Goal: Task Accomplishment & Management: Manage account settings

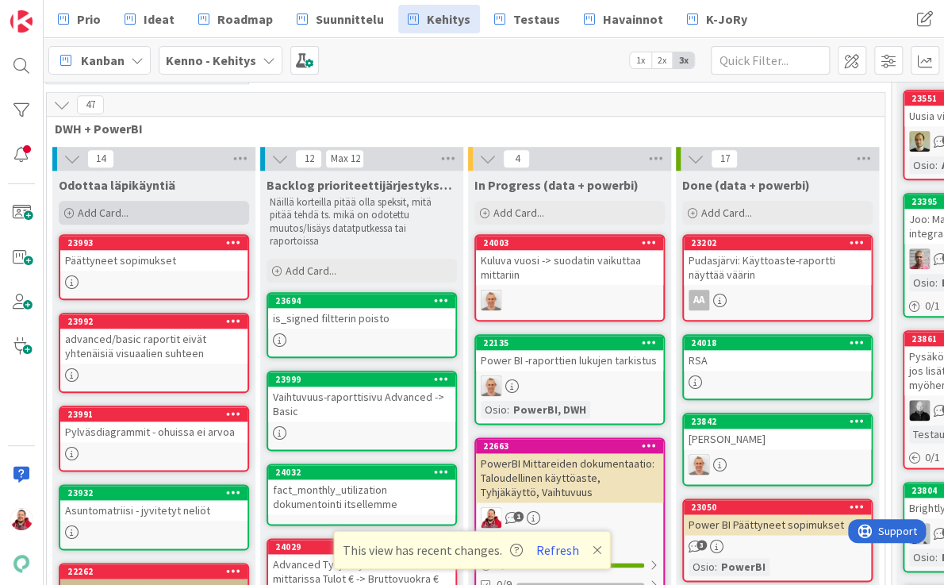
click at [129, 201] on div "Add Card..." at bounding box center [154, 213] width 190 height 24
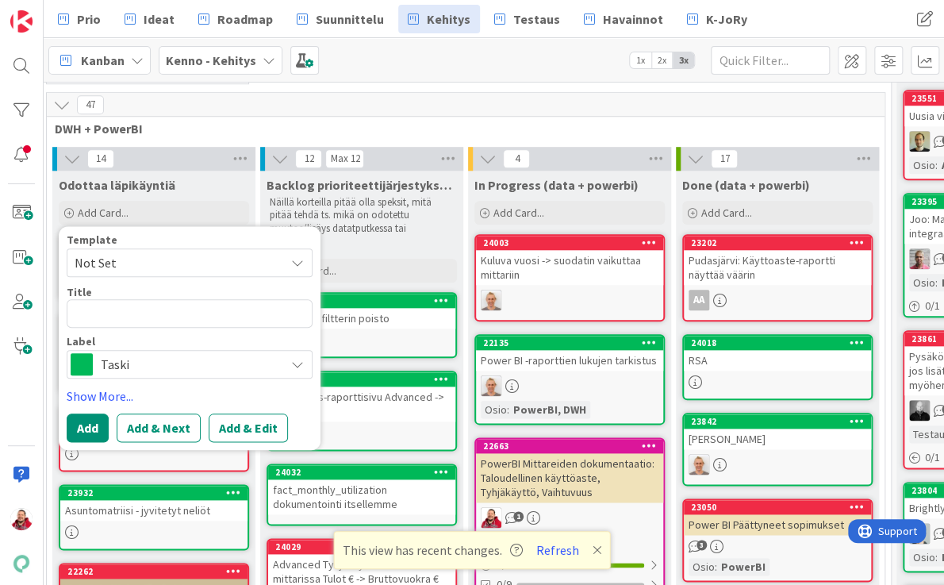
click at [131, 353] on span "Taski" at bounding box center [189, 364] width 176 height 22
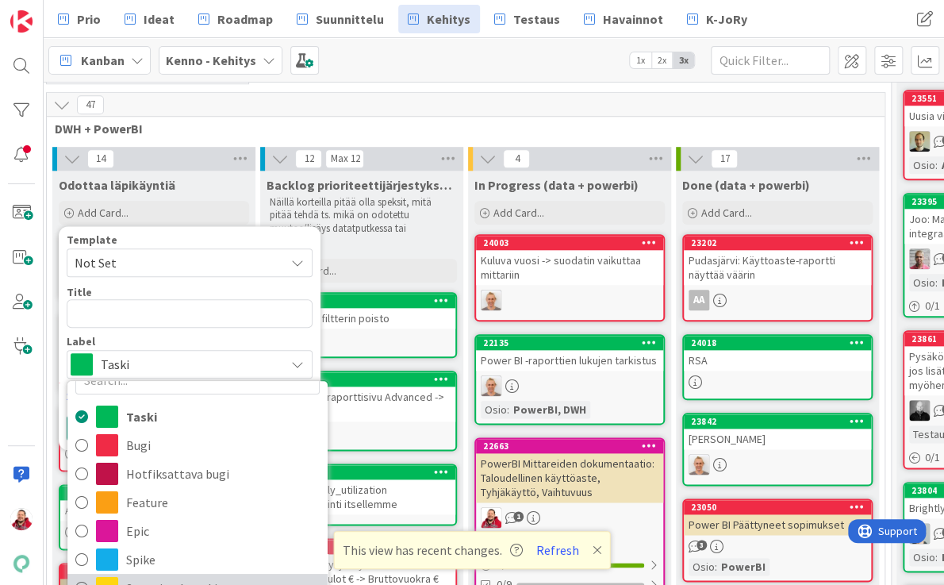
scroll to position [36, 0]
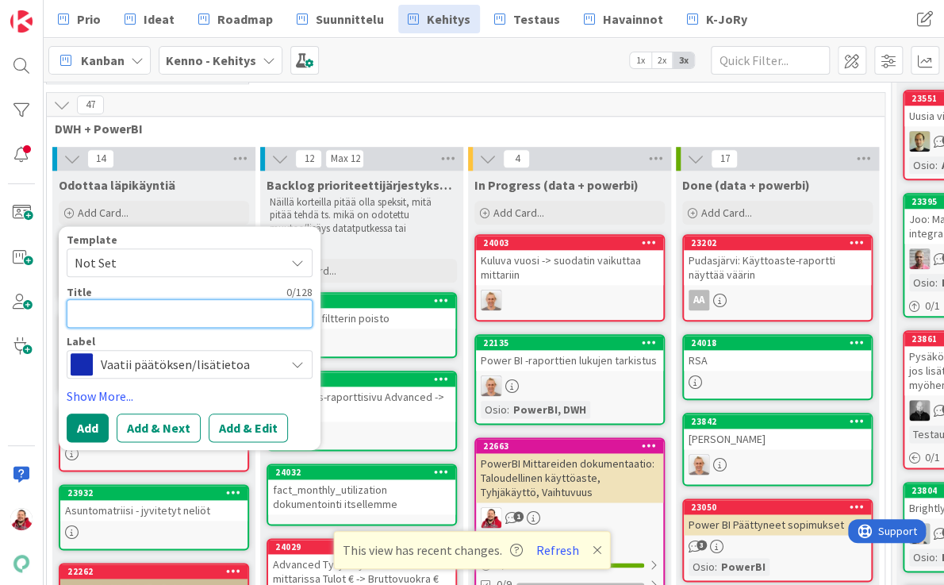
click at [102, 299] on textarea at bounding box center [190, 313] width 246 height 29
type textarea "x"
type textarea "P"
type textarea "x"
type textarea "Po"
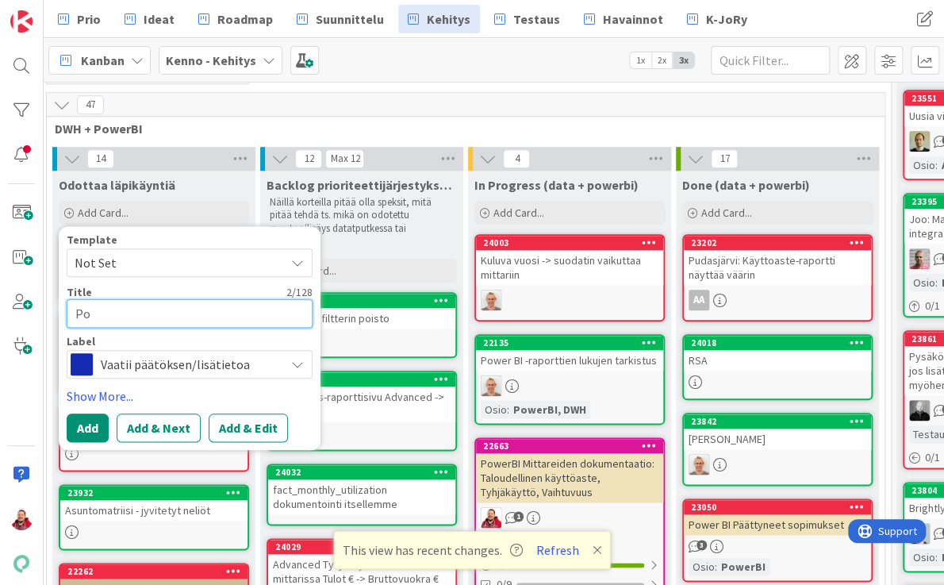
type textarea "x"
type textarea "Pow"
type textarea "x"
type textarea "Powe"
type textarea "x"
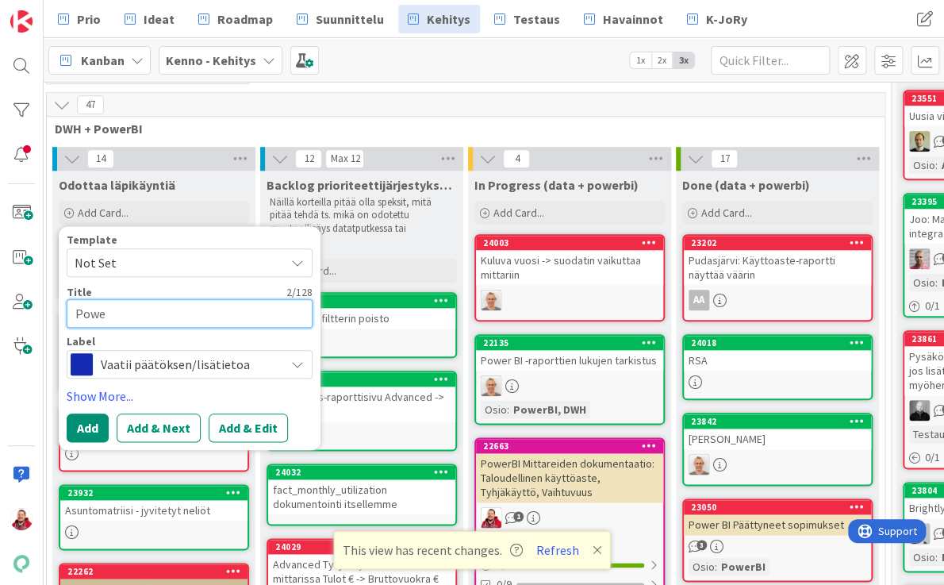
type textarea "Power"
type textarea "x"
type textarea "PowerB"
type textarea "x"
type textarea "PowerBI"
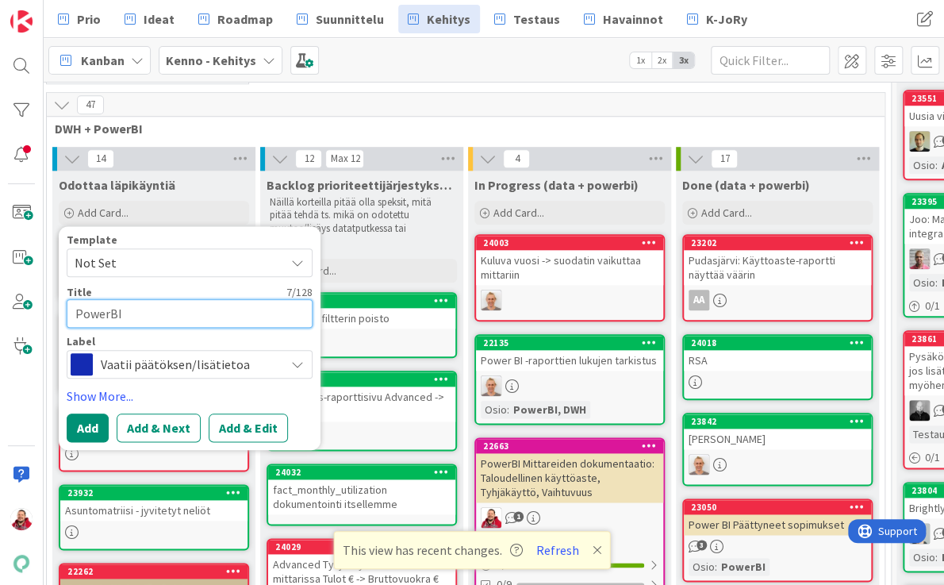
type textarea "x"
type textarea "PowerBI"
type textarea "x"
type textarea "PowerBI r"
type textarea "x"
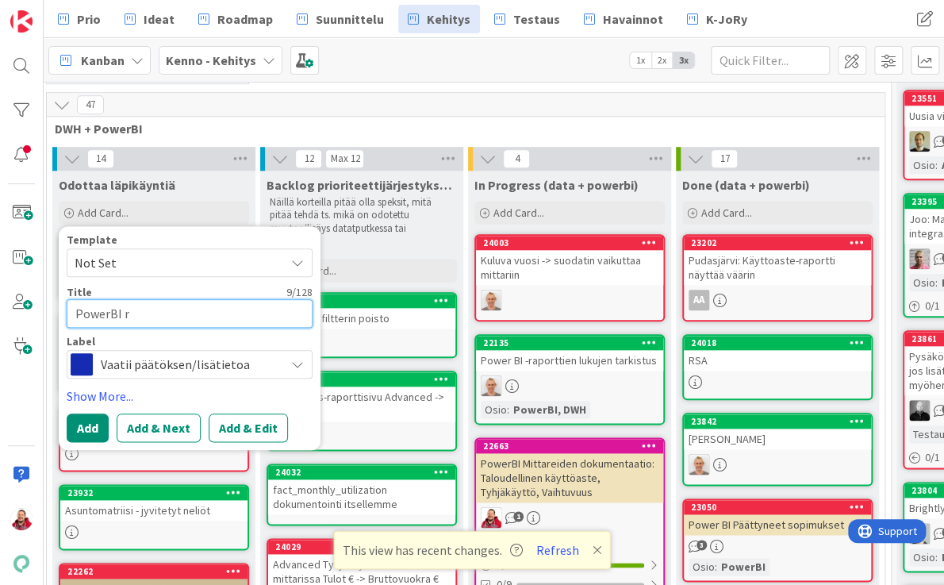
type textarea "PowerBI ra"
type textarea "x"
type textarea "PowerBI rap"
type textarea "x"
type textarea "PowerBI rapo"
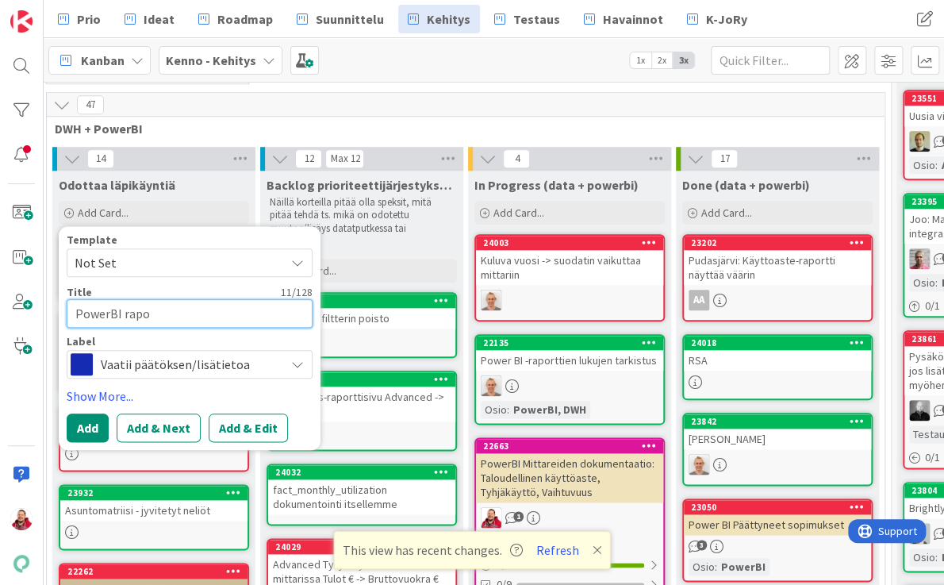
type textarea "x"
type textarea "PowerBI rapor"
type textarea "x"
type textarea "PowerBI raport"
type textarea "x"
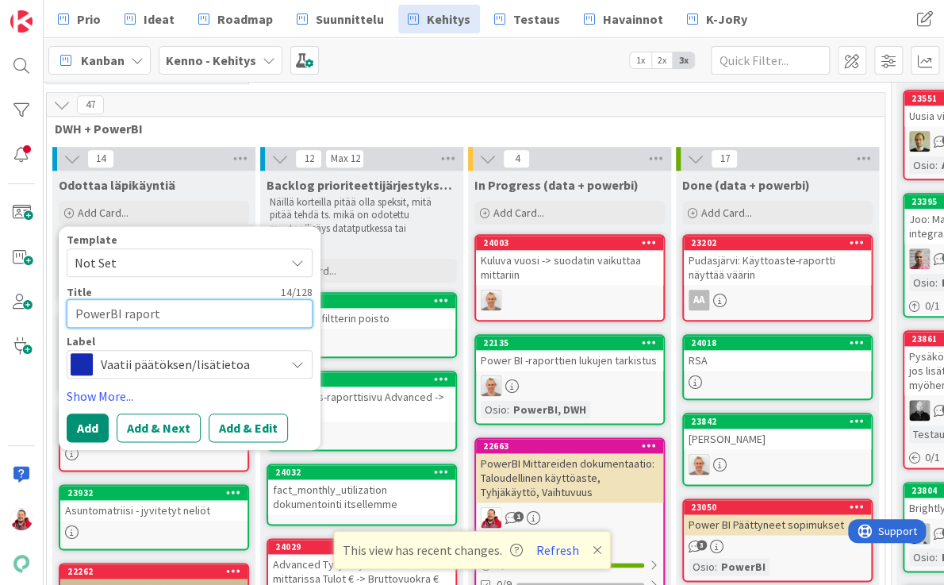
type textarea "PowerBI raportt"
type textarea "x"
type textarea "PowerBI raportti"
type textarea "x"
type textarea "PowerBI raporttie"
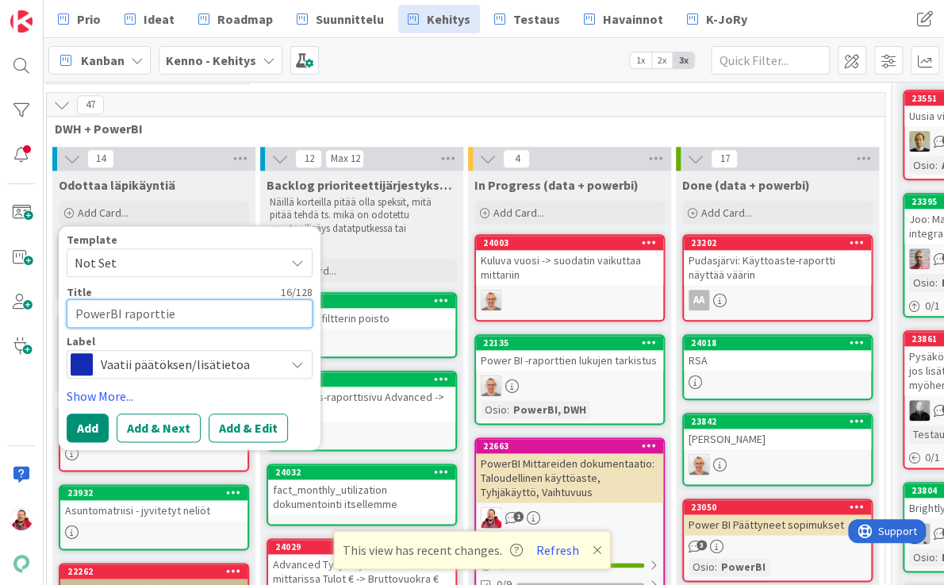
type textarea "x"
type textarea "PowerBI raporttien"
type textarea "x"
type textarea "PowerBI raporttien"
type textarea "x"
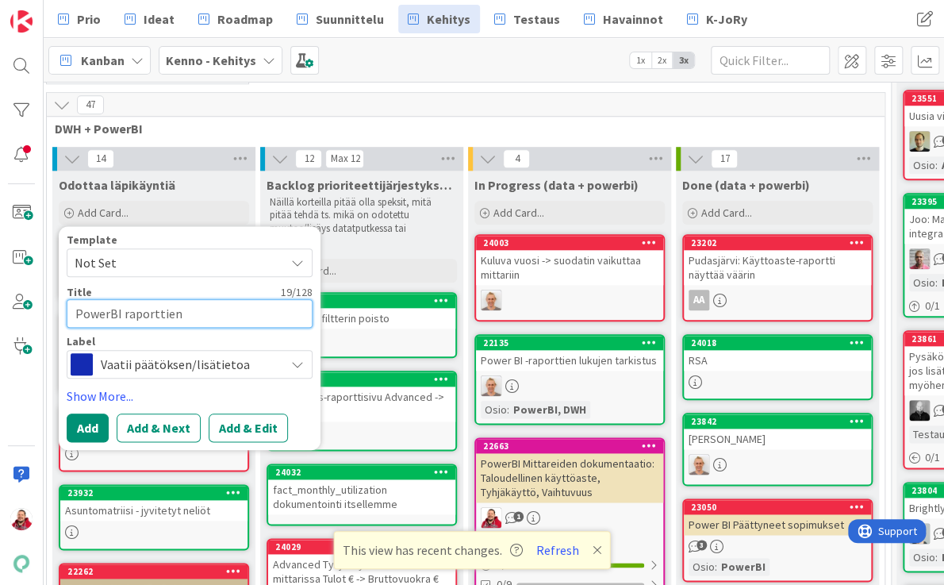
type textarea "PowerBI raporttien p"
type textarea "x"
type textarea "PowerBI raporttien pä"
type textarea "x"
type textarea "PowerBI raporttien päi"
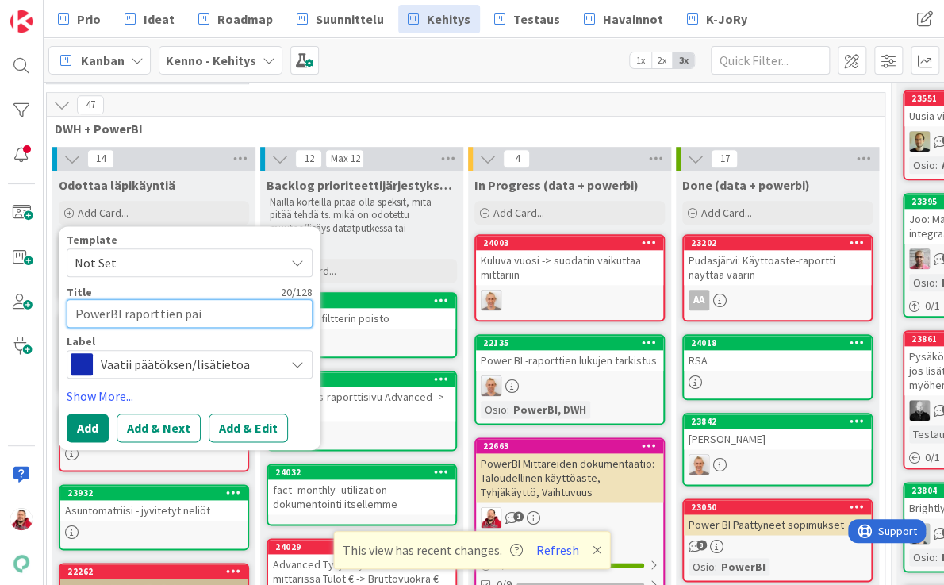
type textarea "x"
type textarea "PowerBI raporttien päiv"
type textarea "x"
type textarea "PowerBI raporttien päivi"
type textarea "x"
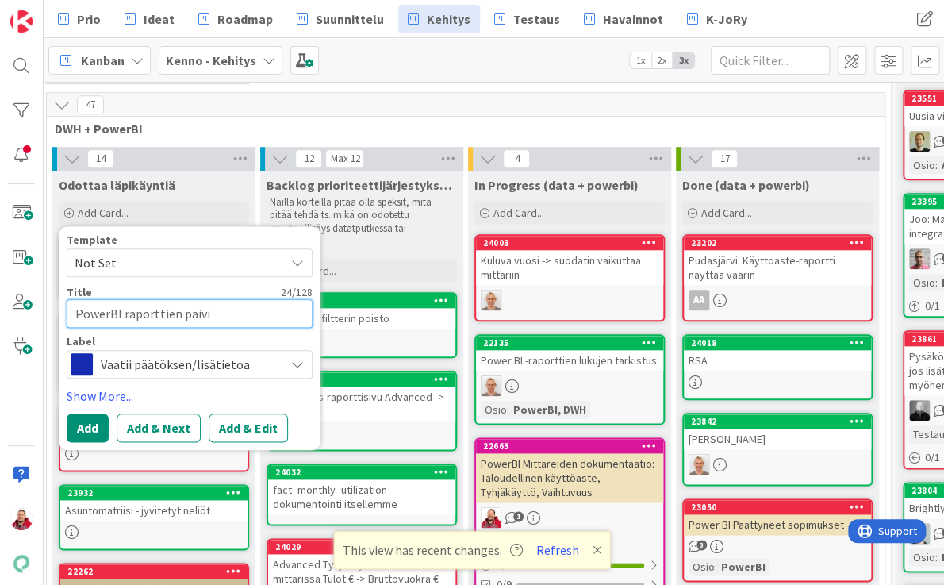
type textarea "PowerBI raporttien päivit"
type textarea "x"
type textarea "PowerBI raporttien päivitt"
type textarea "x"
type textarea "PowerBI raporttien päivitty"
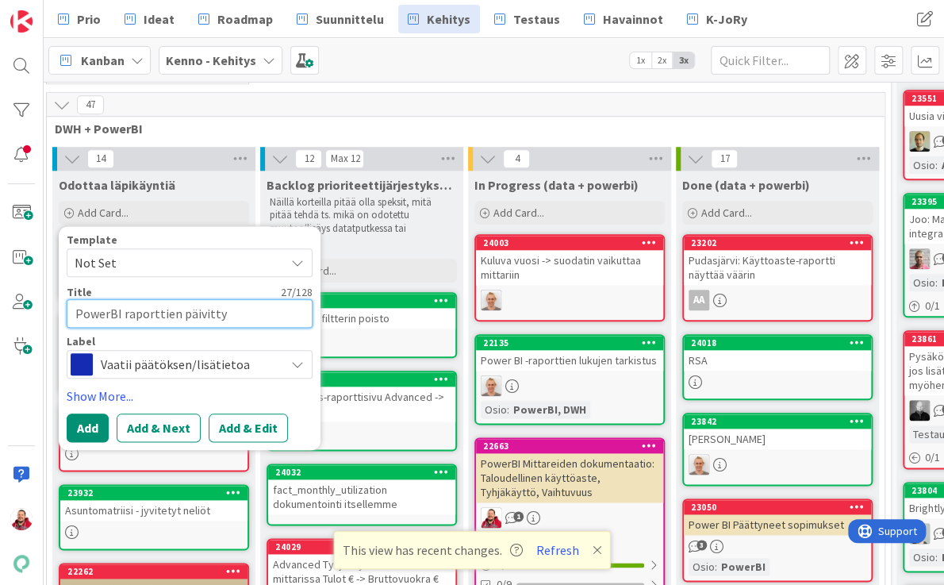
type textarea "x"
type textarea "PowerBI raporttien päivittym"
type textarea "x"
type textarea "PowerBI raporttien päivittymi"
type textarea "x"
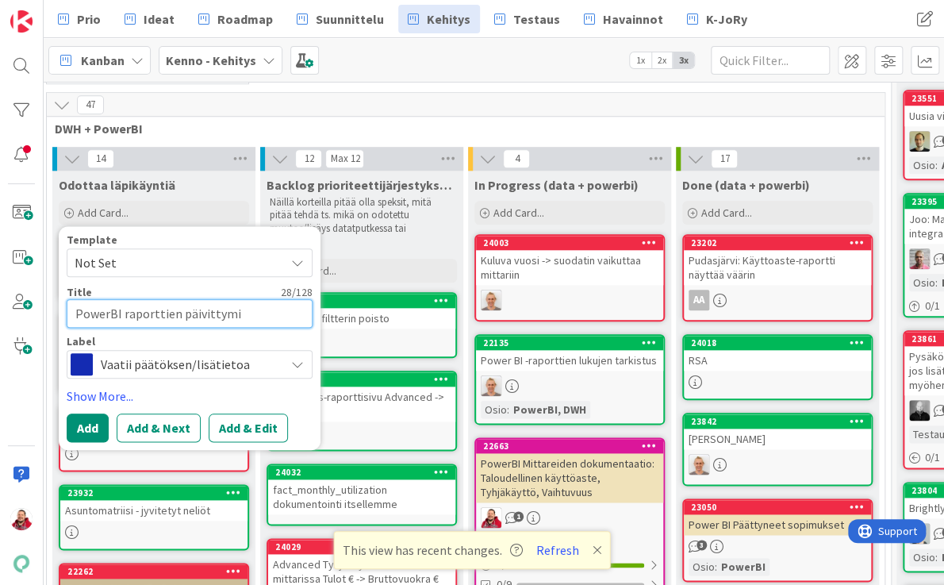
type textarea "PowerBI raporttien päivittymis"
type textarea "x"
type textarea "PowerBI raporttien päivittymise"
type textarea "x"
type textarea "PowerBI raporttien päivittymisen"
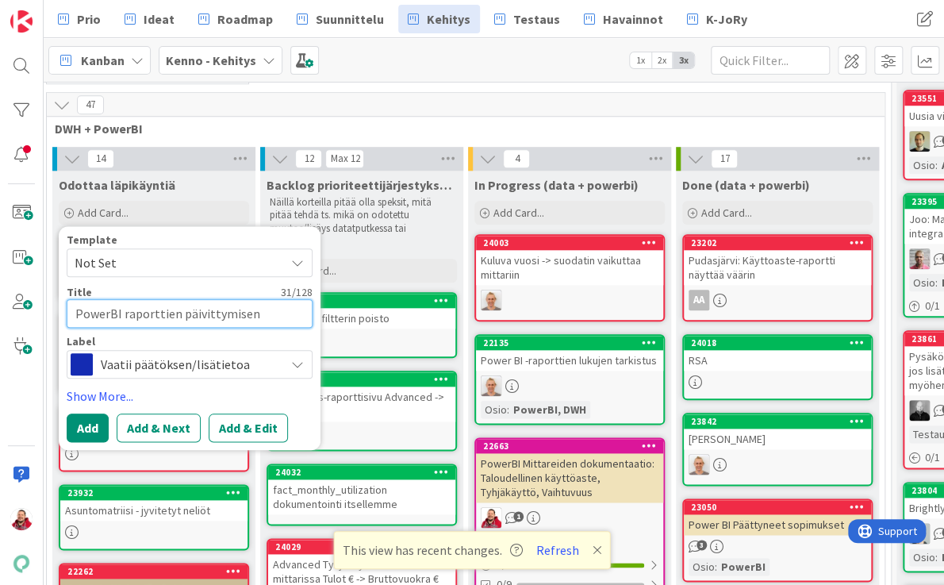
type textarea "x"
type textarea "PowerBI raporttien päivittymisen"
type textarea "x"
type textarea "PowerBI raporttien päivittymisen a"
type textarea "x"
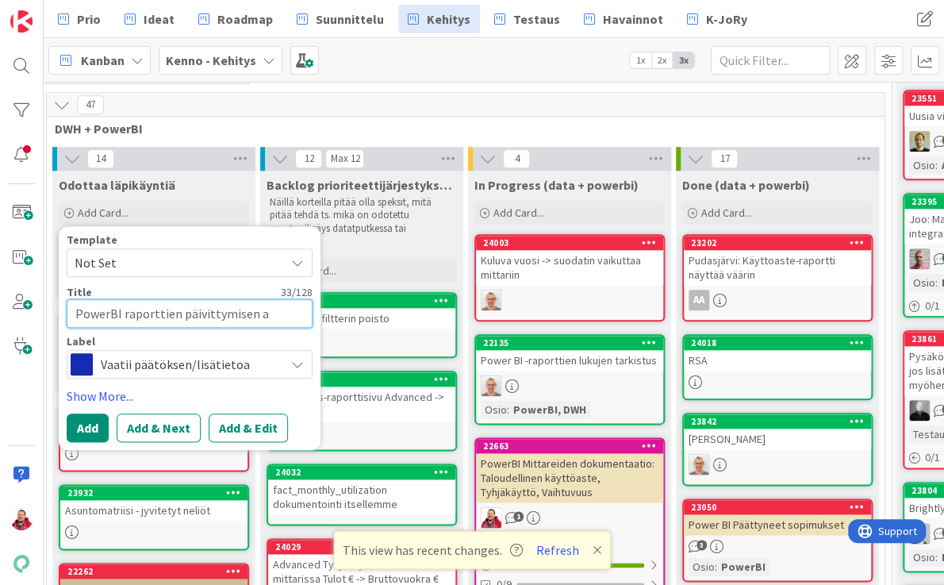
type textarea "PowerBI raporttien päivittymisen aj"
type textarea "x"
type textarea "PowerBI raporttien päivittymisen aja"
type textarea "x"
type textarea "PowerBI raporttien päivittymisen aj"
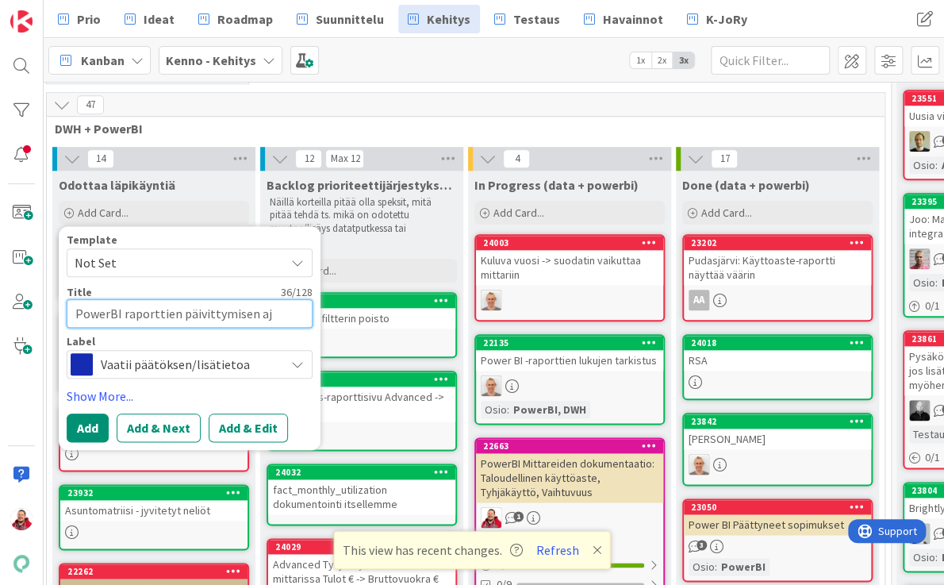
type textarea "x"
type textarea "PowerBI raporttien päivittymisen a"
type textarea "x"
type textarea "PowerBI raporttien päivittymisen aa"
type textarea "x"
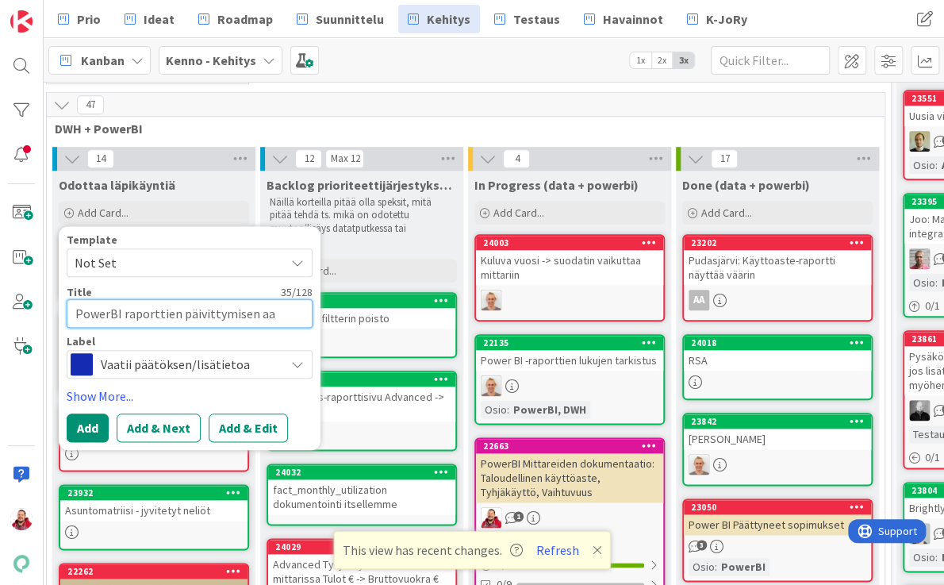
type textarea "PowerBI raporttien päivittymisen a"
type textarea "x"
type textarea "PowerBI raporttien päivittymisen aj"
type textarea "x"
type textarea "PowerBI raporttien päivittymisen aja"
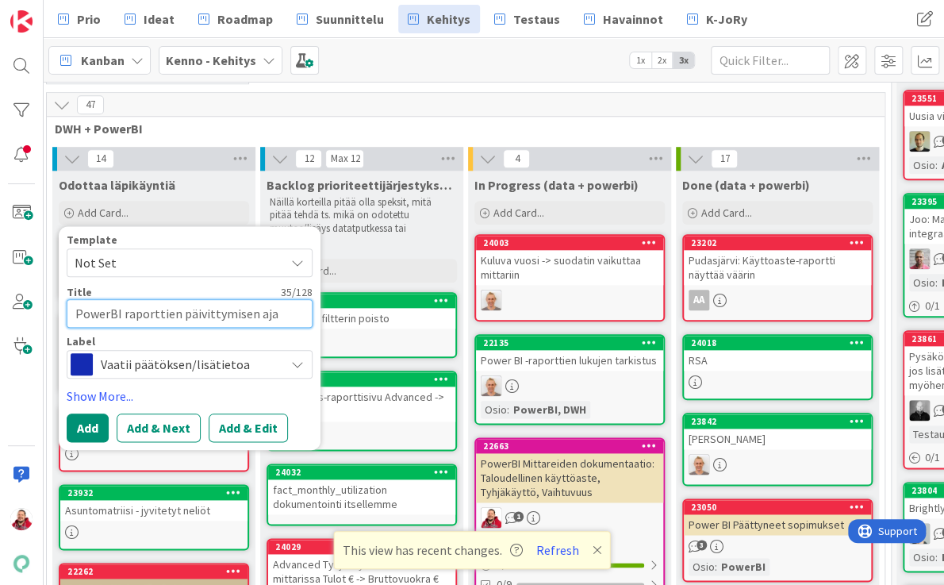
type textarea "x"
type textarea "PowerBI raporttien päivittymisen ajas"
type textarea "x"
type textarea "PowerBI raporttien päivittymisen ajast"
type textarea "x"
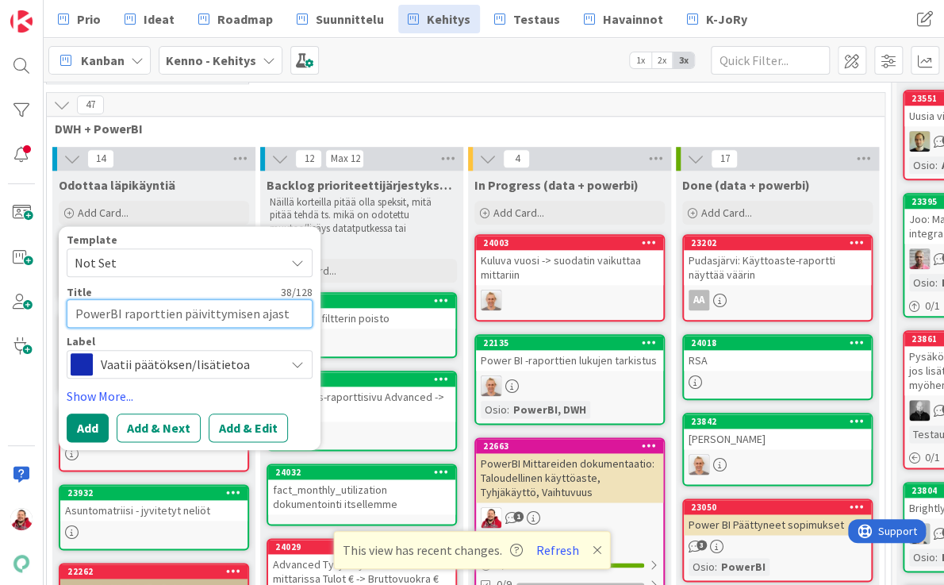
type textarea "PowerBI raporttien päivittymisen ajastu"
type textarea "x"
type textarea "PowerBI raporttien päivittymisen ajastus"
click at [220, 414] on button "Add & Edit" at bounding box center [248, 428] width 79 height 29
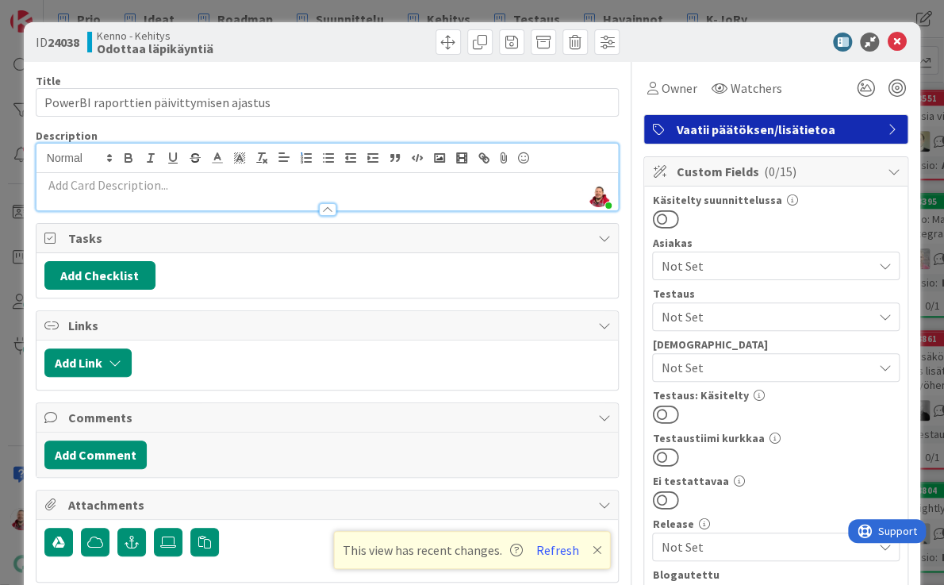
click at [301, 144] on div "[PERSON_NAME] just joined" at bounding box center [328, 177] width 583 height 67
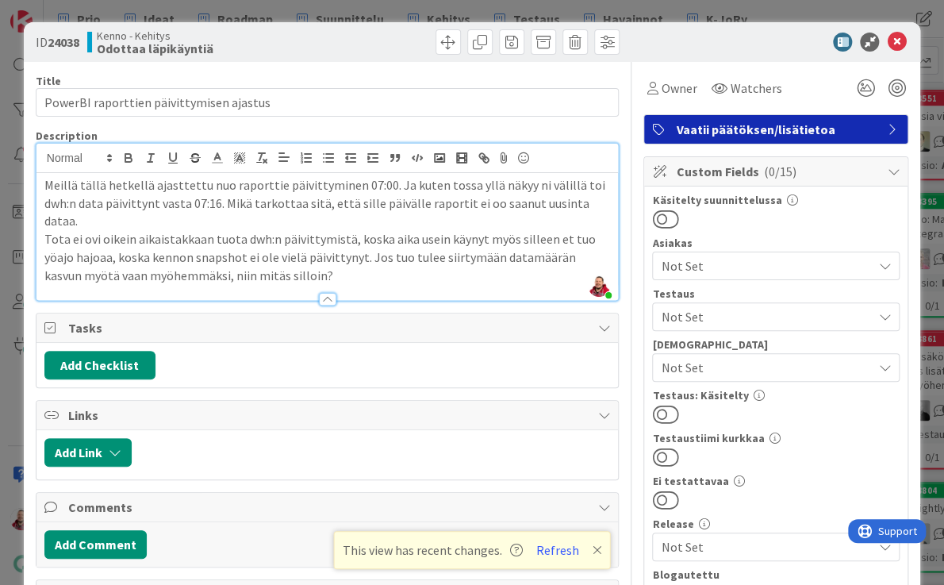
click at [426, 180] on p "Meillä tällä hetkellä ajasttettu nuo raporttie päivittyminen 07:00. Ja kuten to…" at bounding box center [327, 203] width 567 height 54
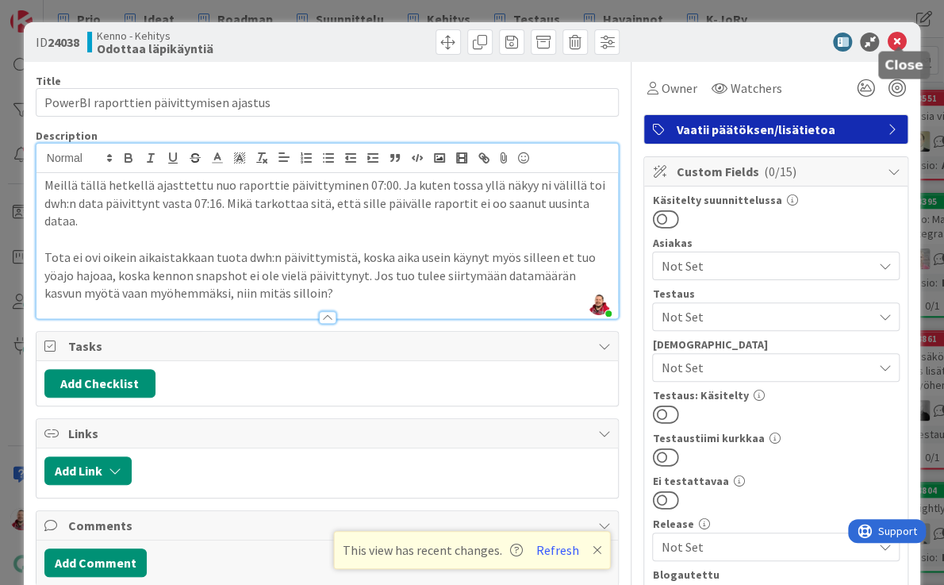
click at [895, 33] on icon at bounding box center [896, 42] width 19 height 19
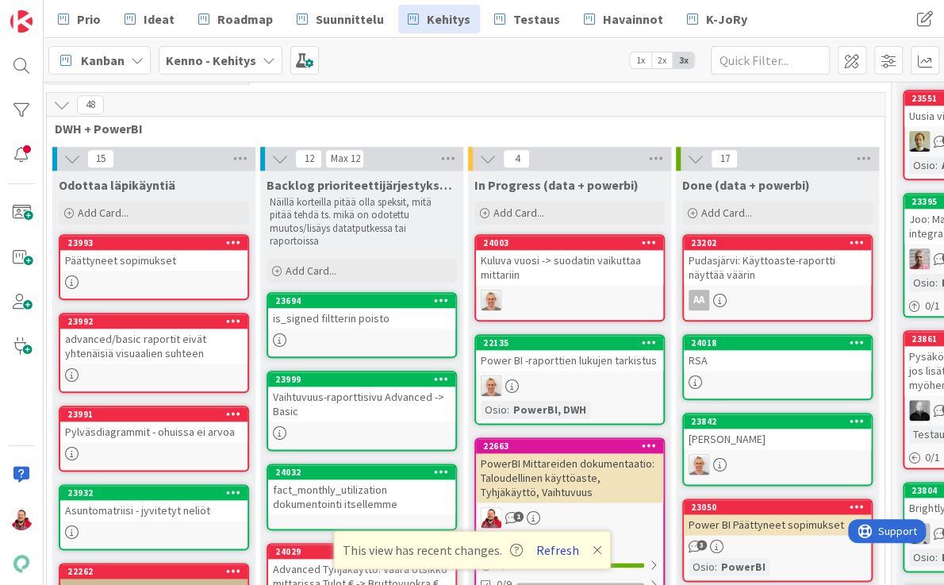
click at [546, 555] on button "Refresh" at bounding box center [558, 550] width 54 height 21
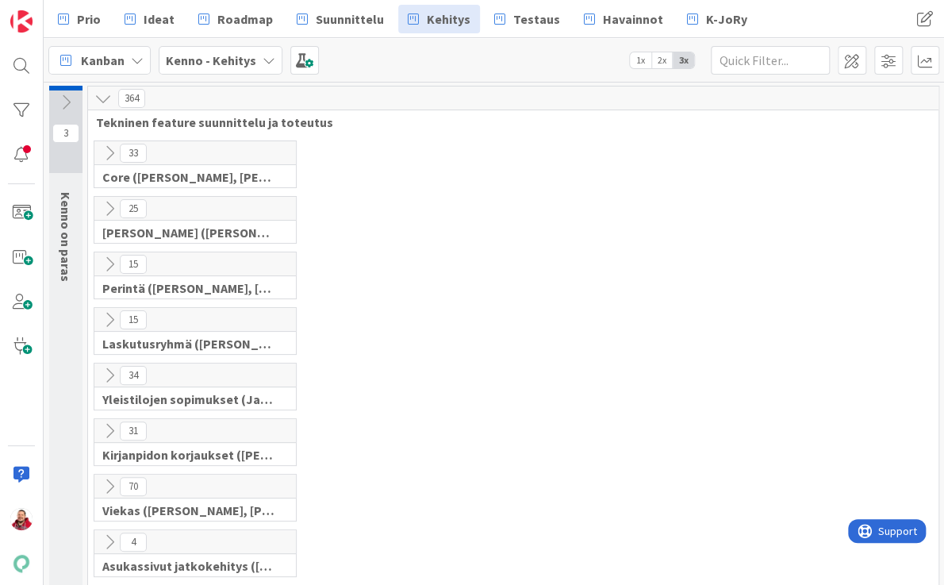
click at [556, 363] on div "34 Yleistilojen sopimukset (Jaakko, VilleP, TommiL, Simo)" at bounding box center [513, 391] width 844 height 56
click at [375, 144] on div "33 Core (Pasi, Jussi, JaakkoHä, Jyri, Leo, MikkoK, Väinö, MattiH)" at bounding box center [513, 168] width 844 height 56
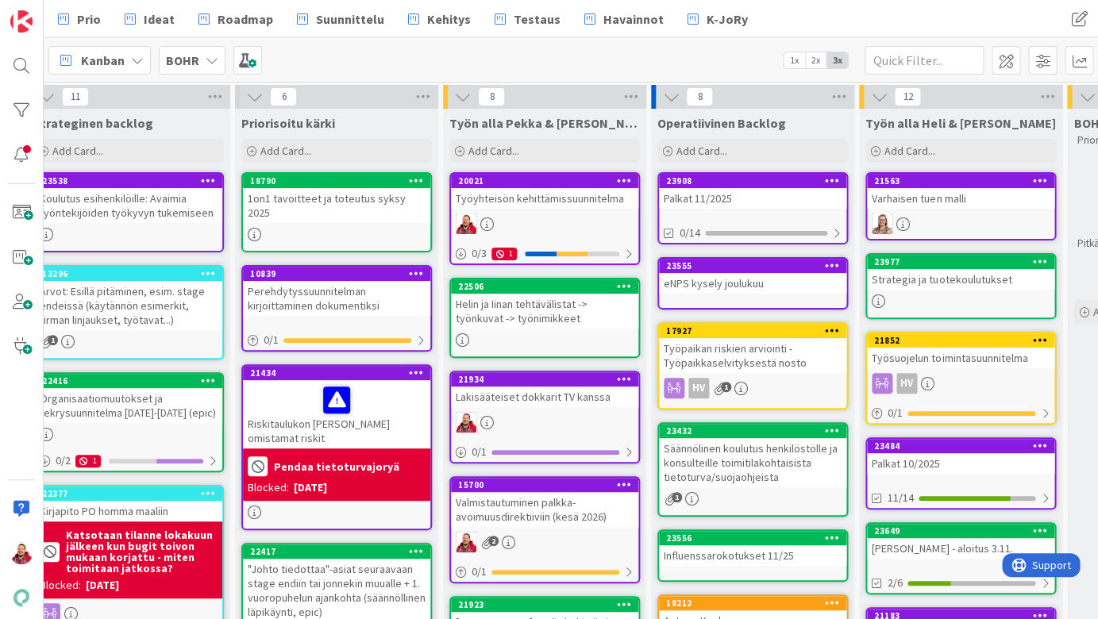
scroll to position [2, 23]
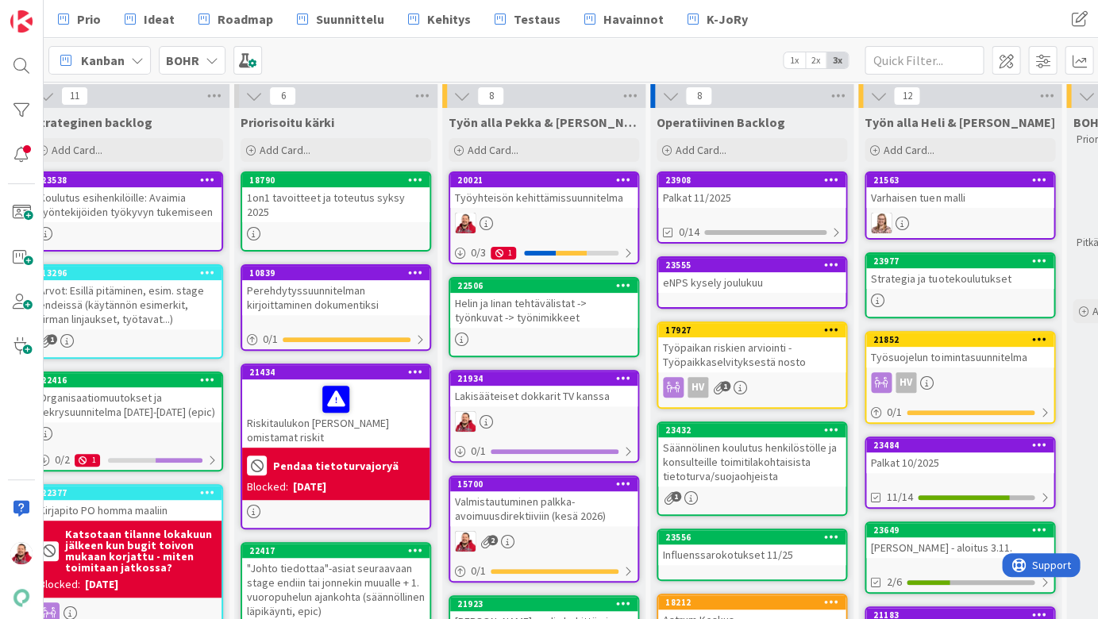
click at [343, 193] on div "1on1 tavoitteet ja toteutus syksy 2025" at bounding box center [335, 204] width 187 height 35
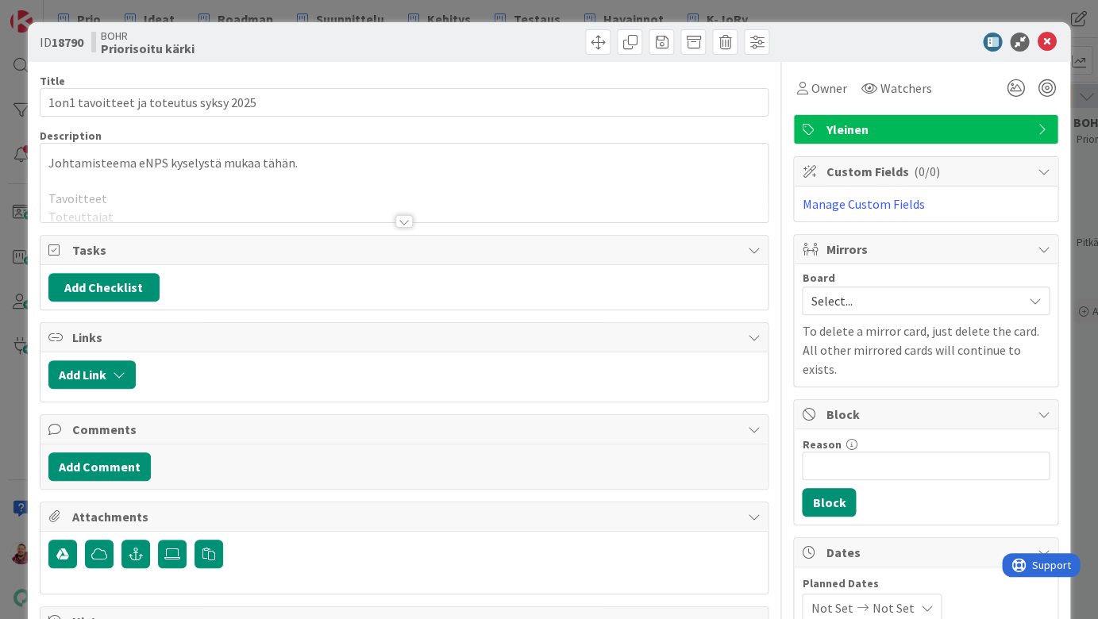
click at [299, 172] on p at bounding box center [404, 181] width 712 height 18
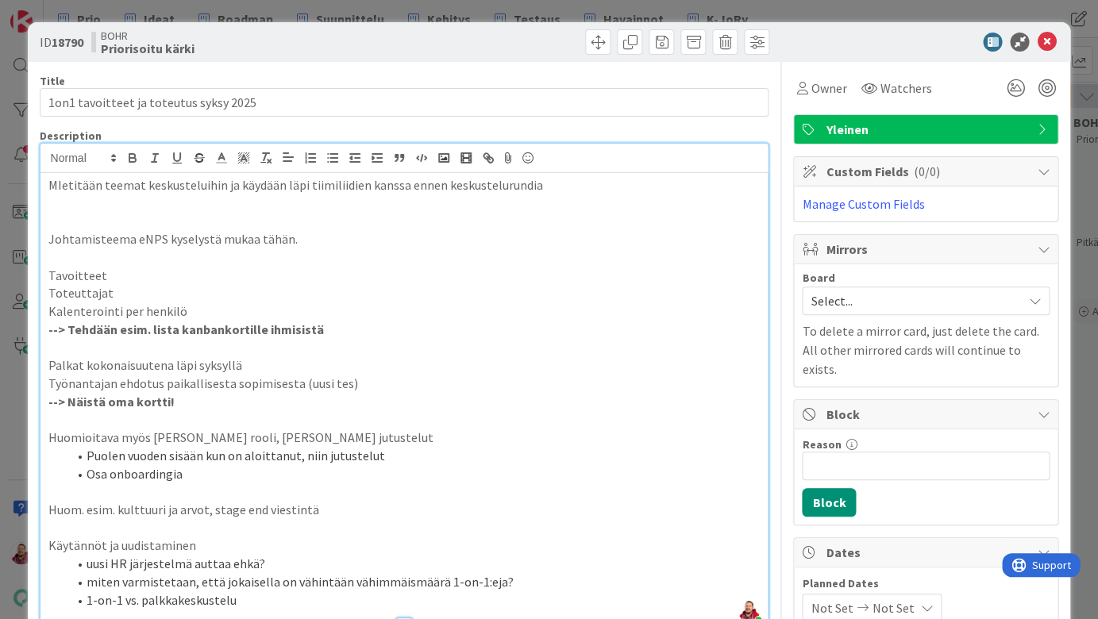
click at [371, 32] on div "BOHR Priorisoitu kärki" at bounding box center [246, 41] width 310 height 25
click at [1044, 35] on icon at bounding box center [1046, 42] width 19 height 19
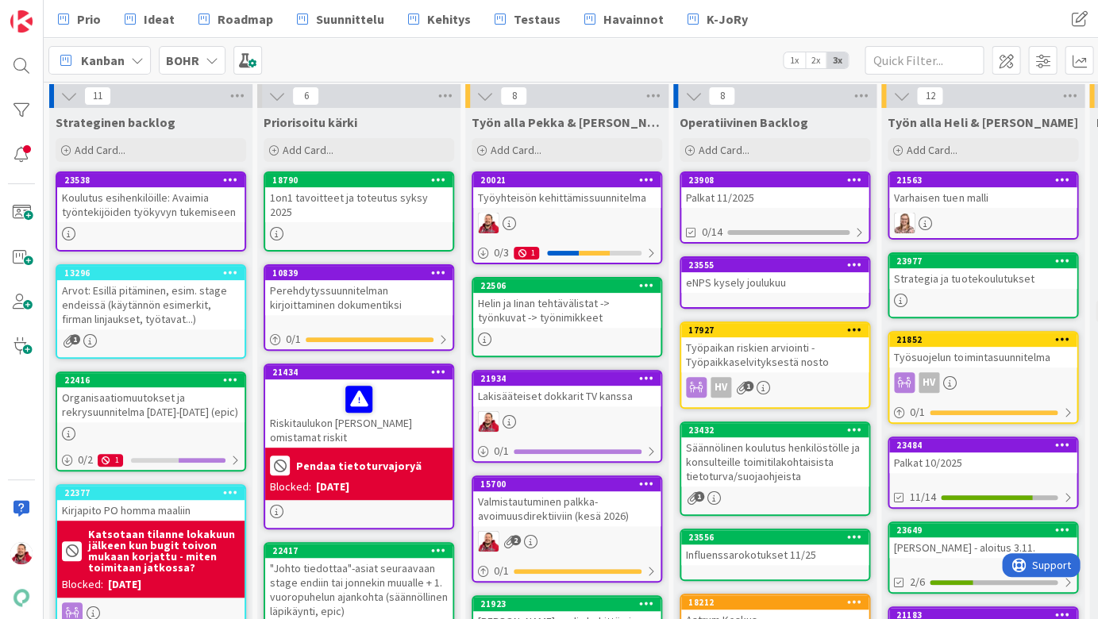
click at [439, 366] on icon at bounding box center [438, 371] width 15 height 11
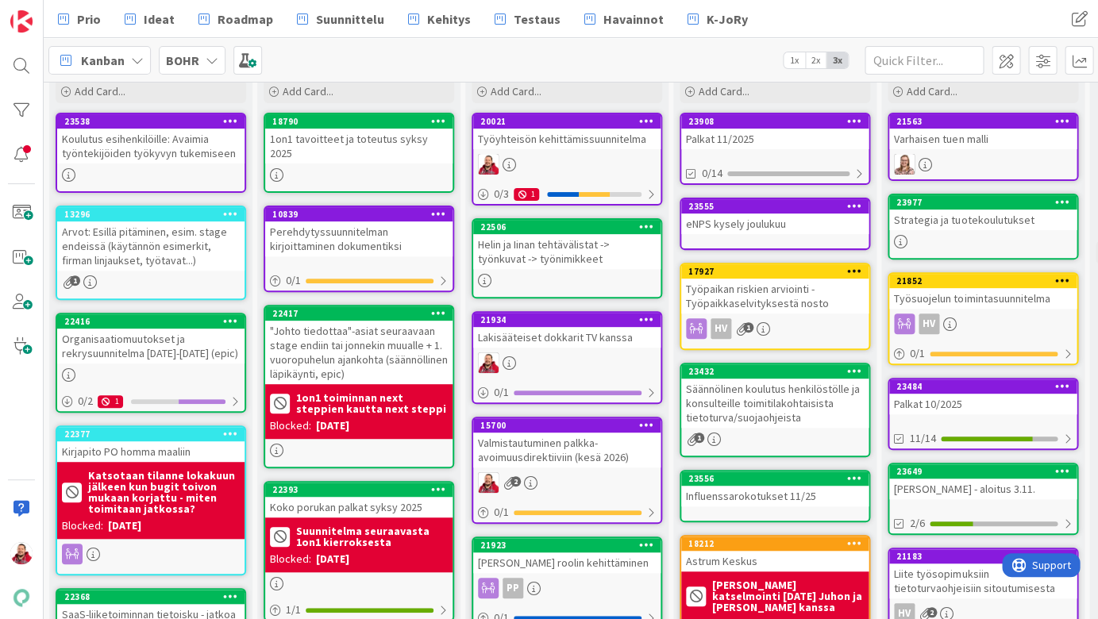
scroll to position [85, 0]
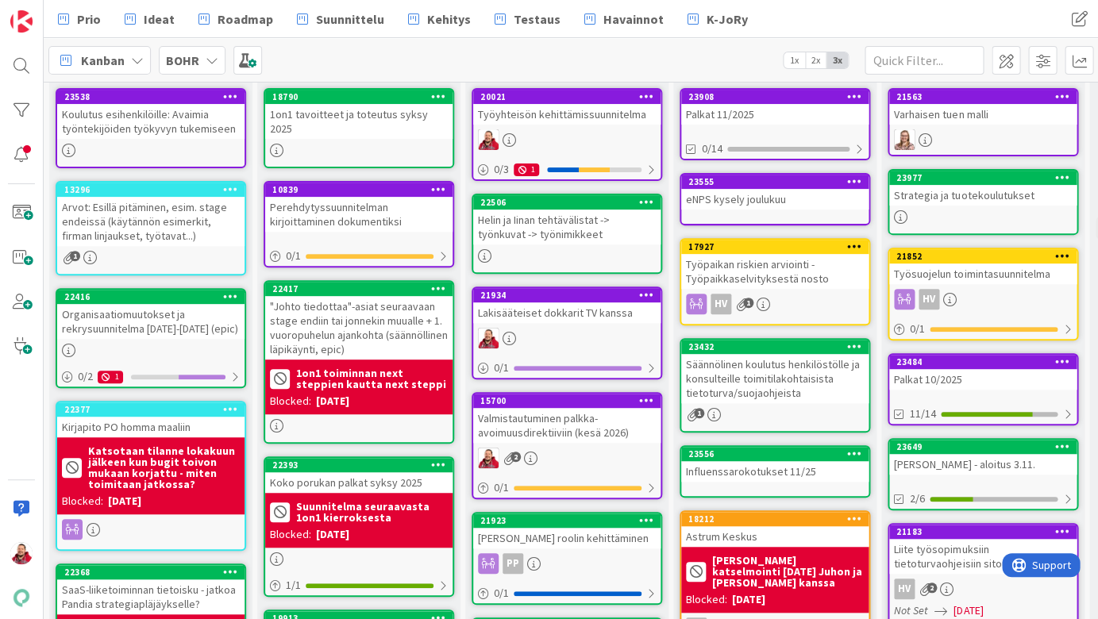
click at [371, 197] on div "Perehdytyssuunnitelman kirjoittaminen dokumentiksi" at bounding box center [358, 214] width 187 height 35
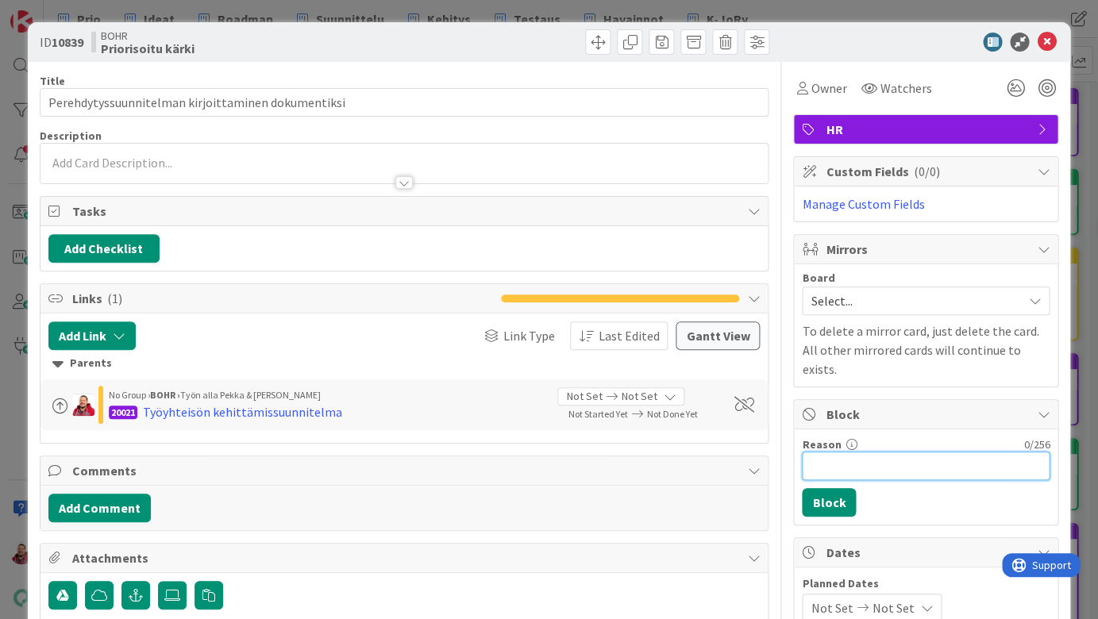
click at [829, 452] on input "Reason" at bounding box center [926, 466] width 248 height 29
type input "2026"
click at [831, 488] on button "Block" at bounding box center [829, 502] width 54 height 29
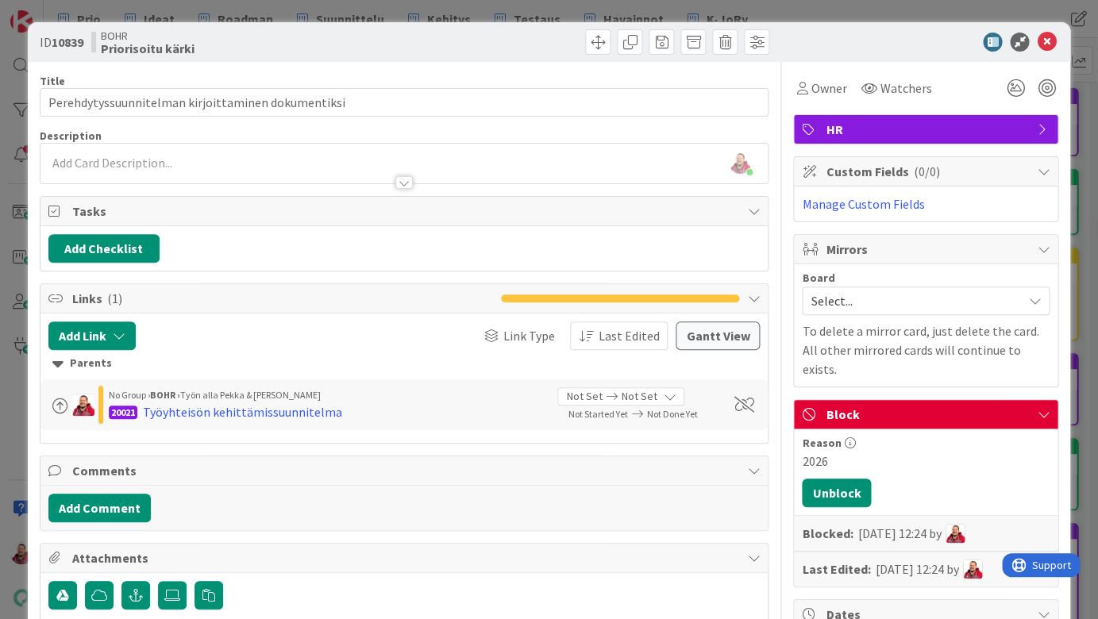
click at [1041, 40] on icon at bounding box center [1046, 42] width 19 height 19
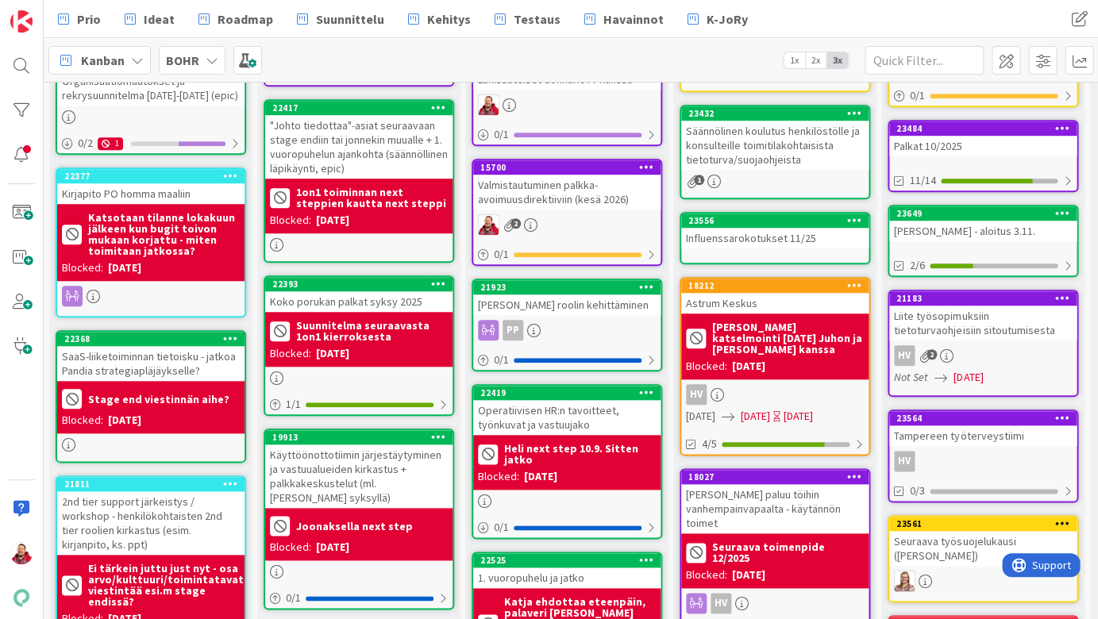
scroll to position [486, 0]
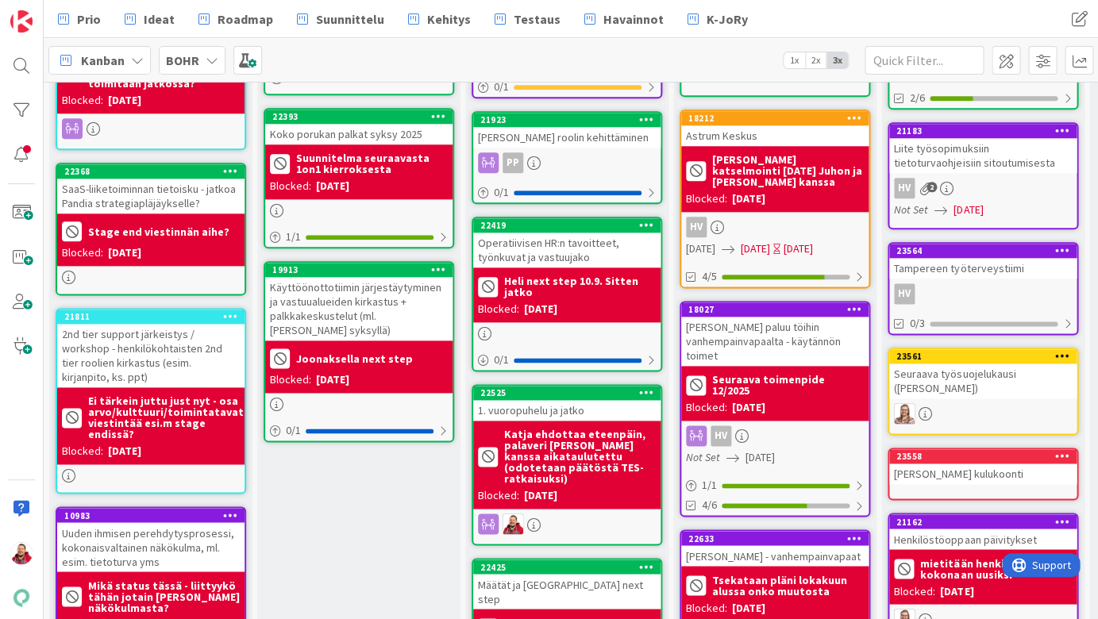
click at [542, 574] on div "Määtät ja [GEOGRAPHIC_DATA] next step" at bounding box center [566, 591] width 187 height 35
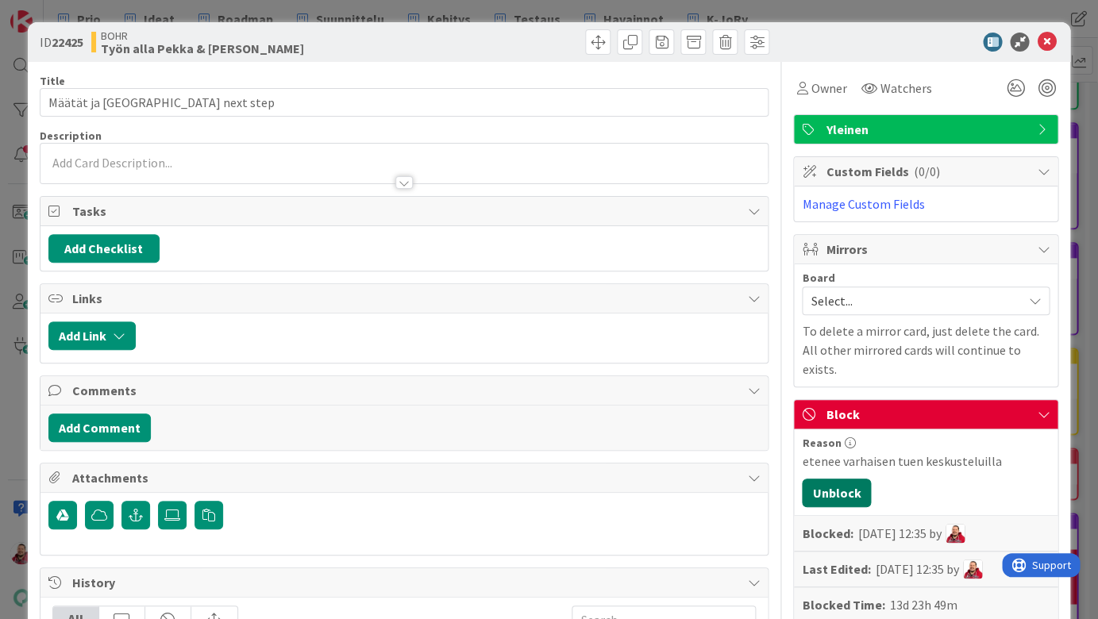
click at [837, 479] on button "Unblock" at bounding box center [836, 493] width 69 height 29
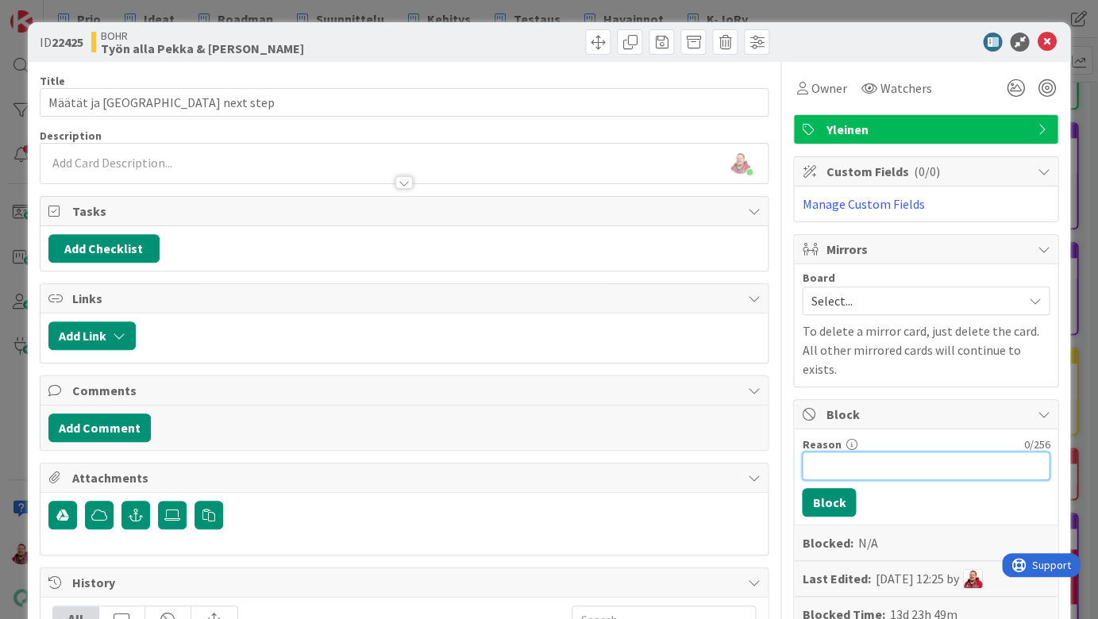
click at [821, 452] on input "Reason" at bounding box center [926, 466] width 248 height 29
type input "2"
type input "21.10. [PERSON_NAME] ja [PERSON_NAME]"
click at [822, 488] on button "Block" at bounding box center [829, 502] width 54 height 29
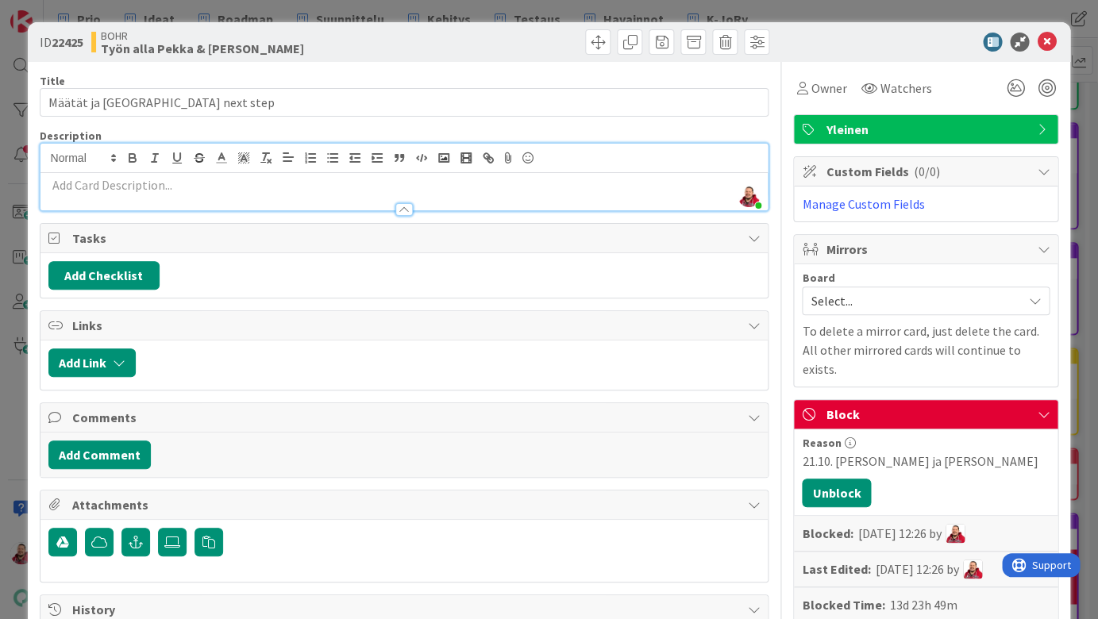
click at [248, 151] on div "[PERSON_NAME] just joined" at bounding box center [404, 177] width 728 height 67
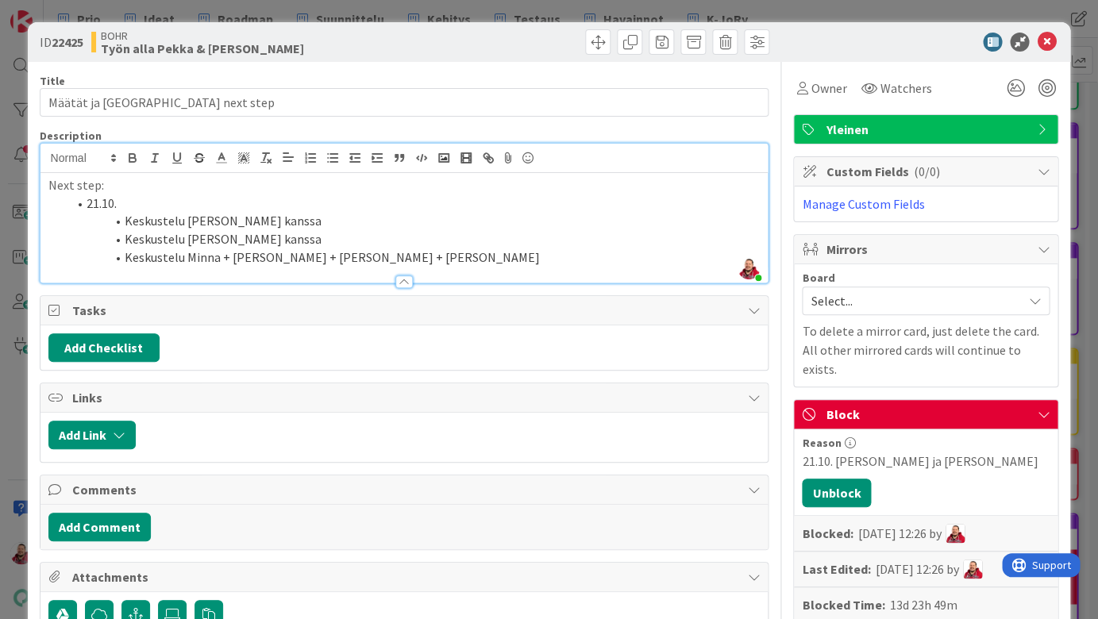
click at [241, 212] on li "Keskustelu [PERSON_NAME] kanssa" at bounding box center [413, 221] width 693 height 18
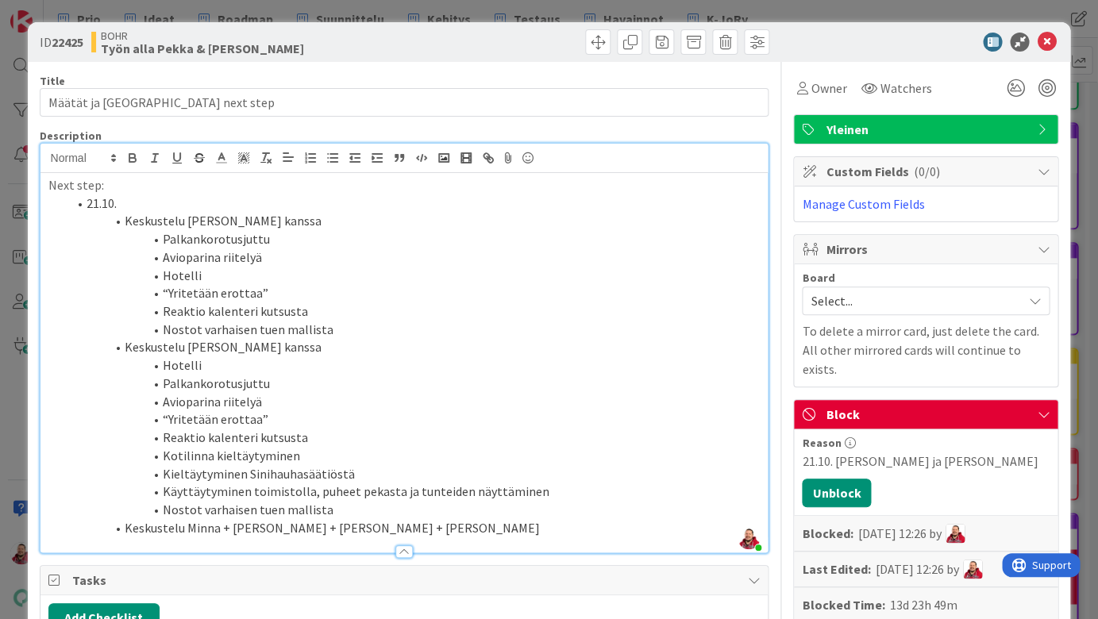
click at [183, 194] on li "21.10." at bounding box center [413, 203] width 693 height 18
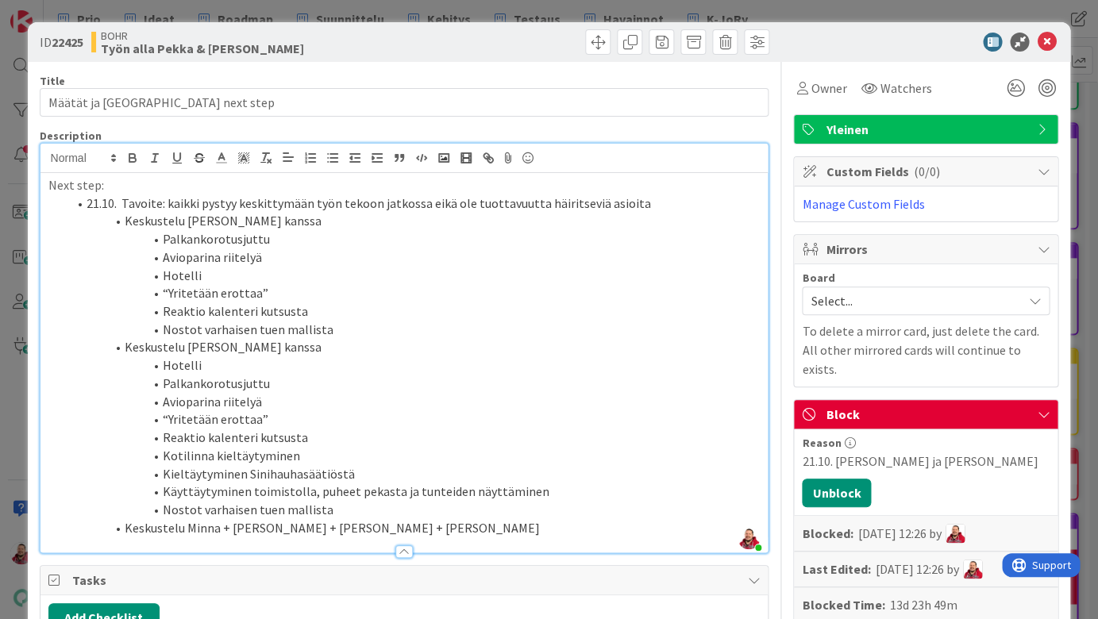
click at [462, 483] on li "Käyttäytyminen toimistolla, puheet pekasta ja tunteiden näyttäminen" at bounding box center [413, 492] width 693 height 18
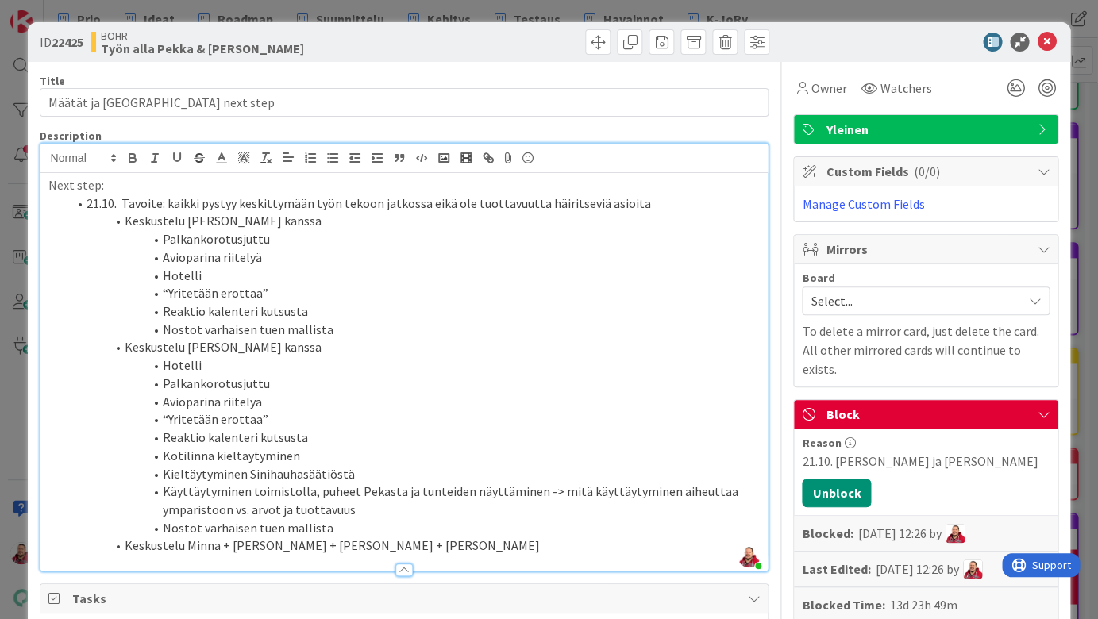
click at [294, 537] on li "Keskustelu Minna + [PERSON_NAME] + [PERSON_NAME] + [PERSON_NAME]" at bounding box center [413, 546] width 693 height 18
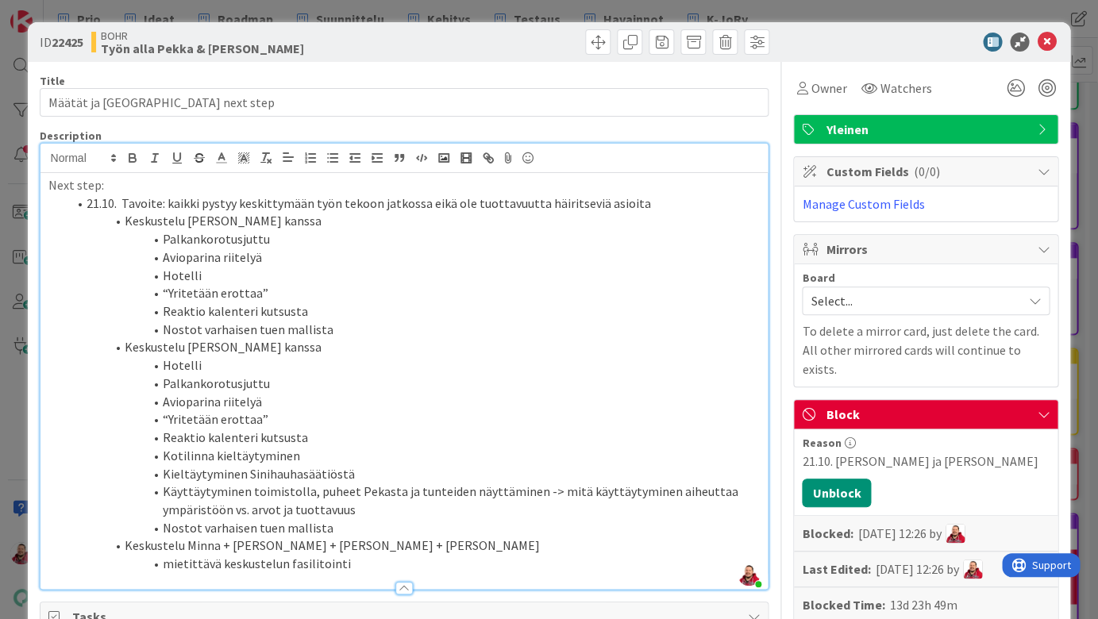
scroll to position [10, 0]
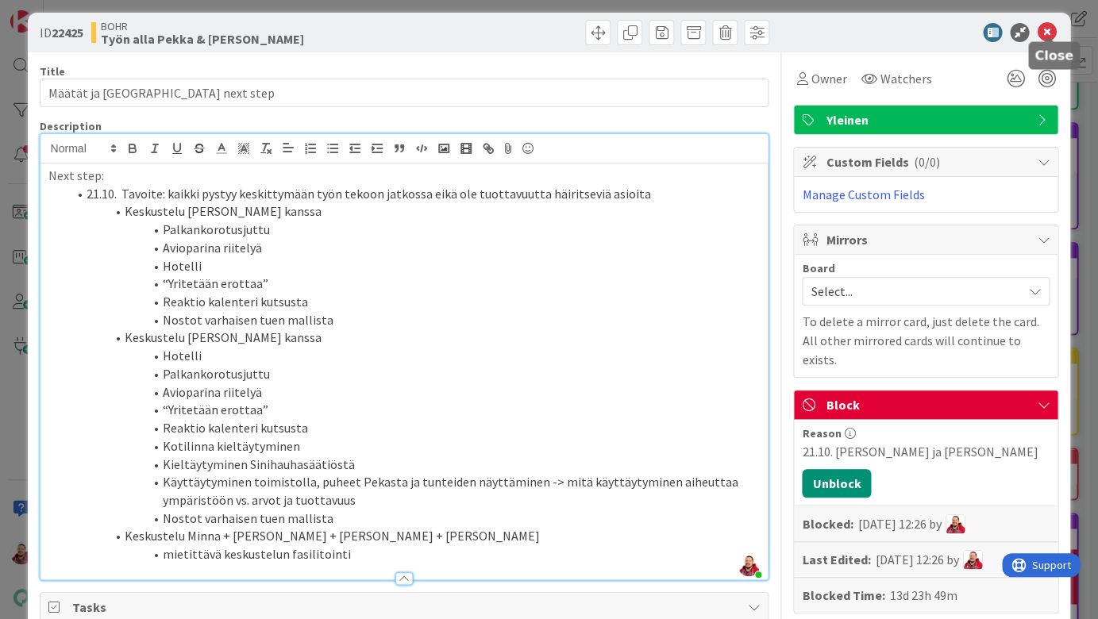
click at [1048, 27] on icon at bounding box center [1046, 32] width 19 height 19
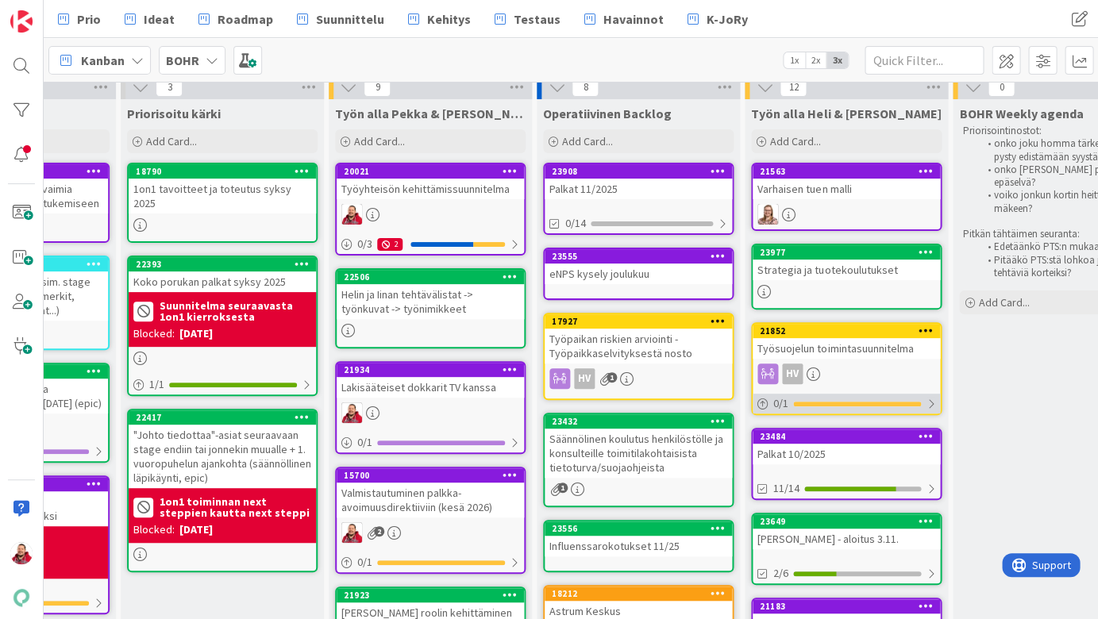
scroll to position [49, 137]
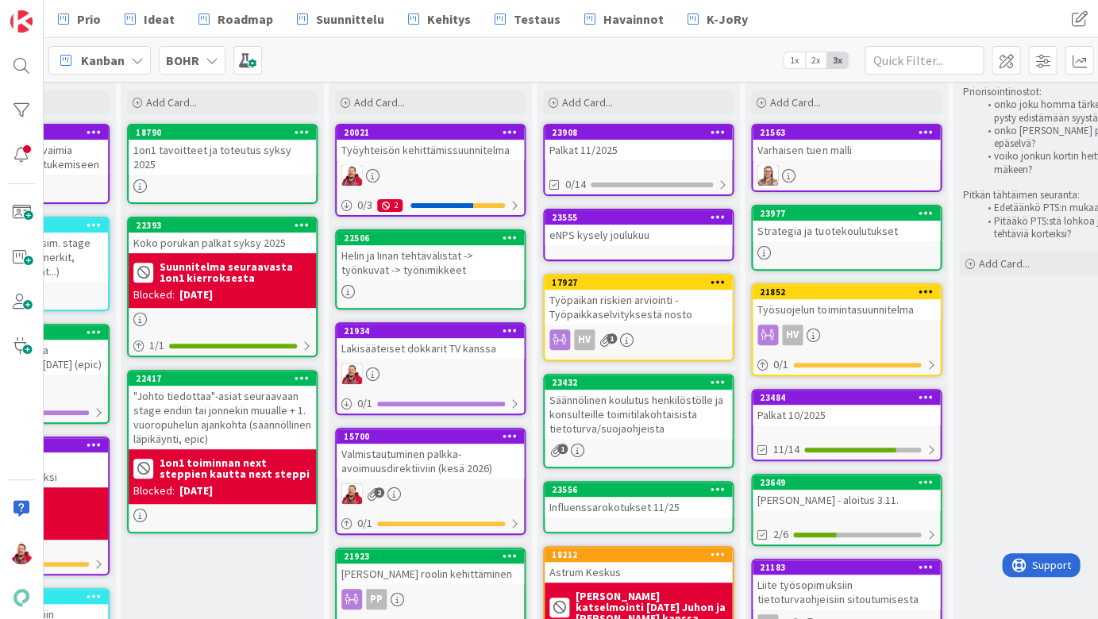
click at [867, 222] on div "Strategia ja tuotekoulutukset" at bounding box center [845, 231] width 187 height 21
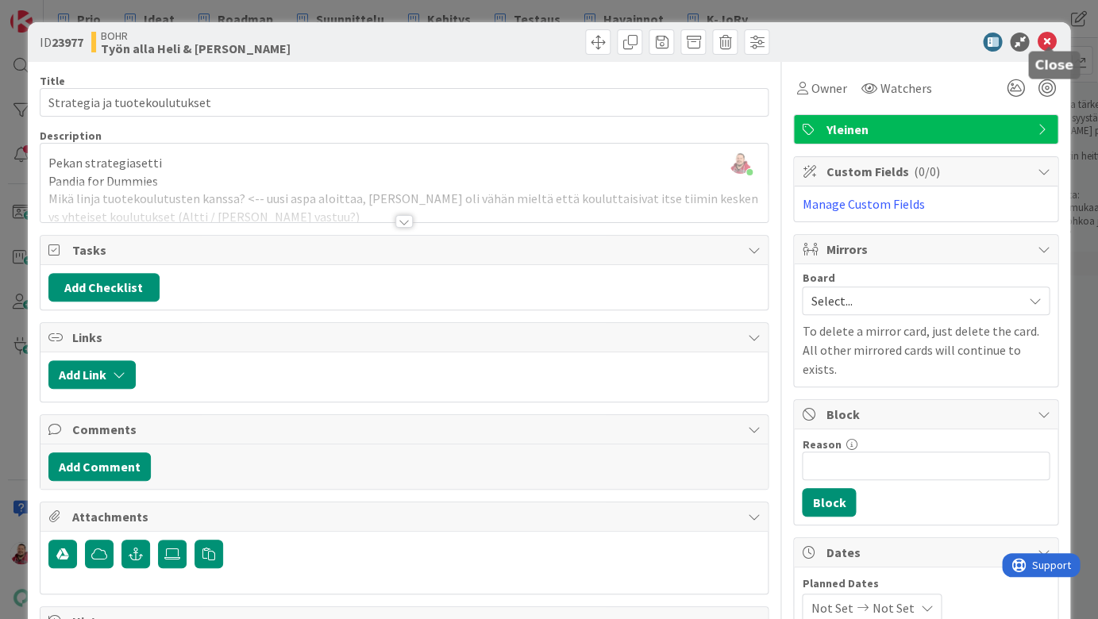
click at [1052, 45] on icon at bounding box center [1046, 42] width 19 height 19
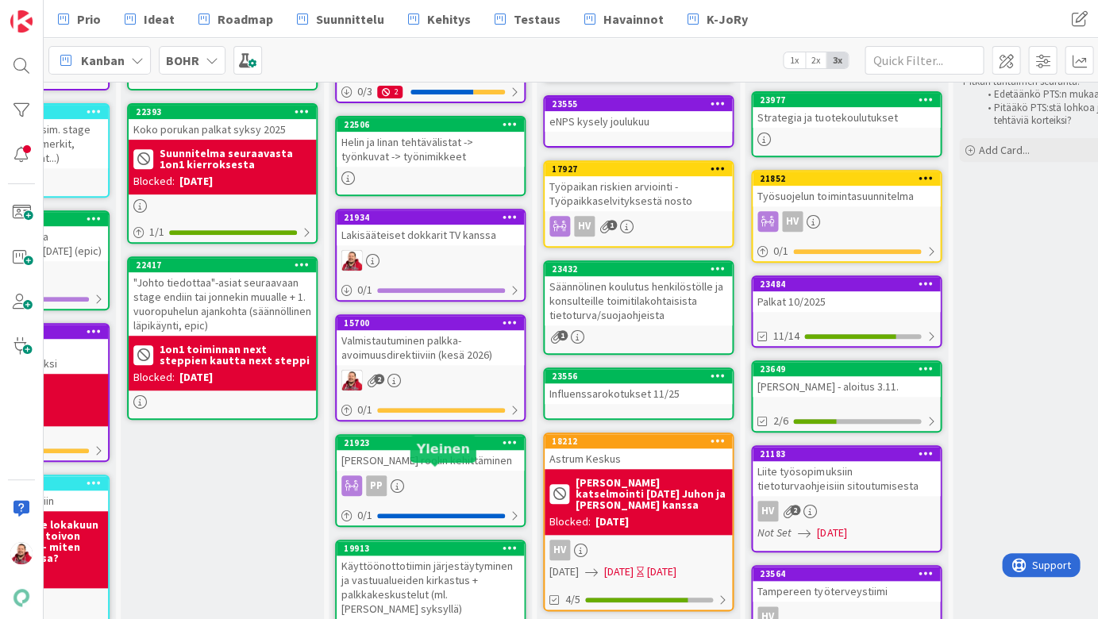
scroll to position [165, 137]
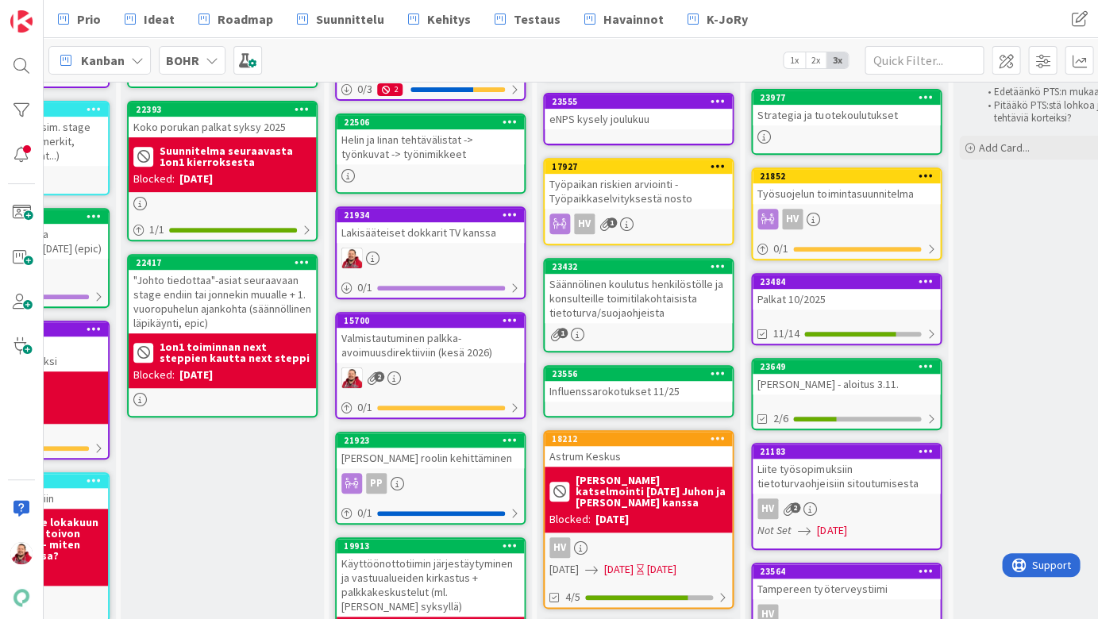
click at [435, 448] on div "[PERSON_NAME] roolin kehittäminen" at bounding box center [430, 458] width 187 height 21
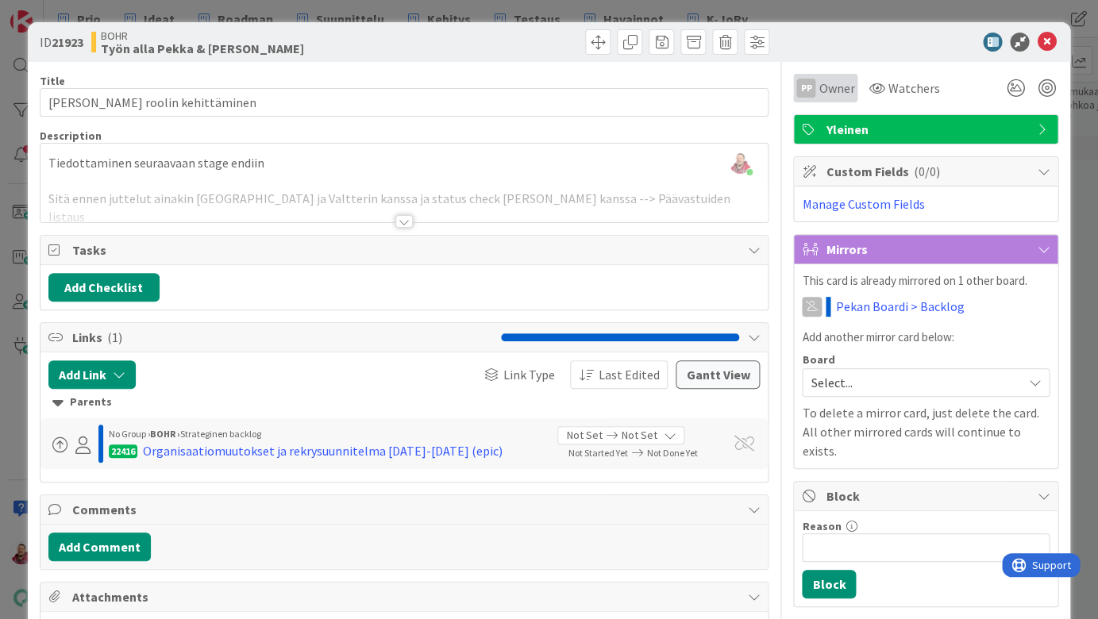
click at [813, 94] on div "PP Owner" at bounding box center [825, 88] width 64 height 29
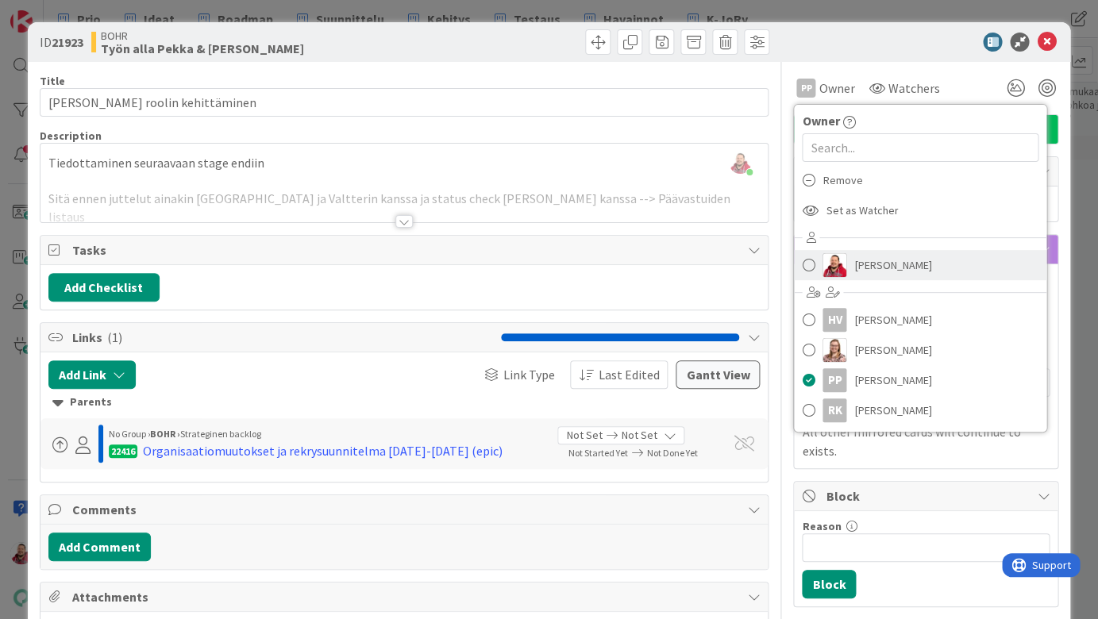
click at [848, 250] on link "[PERSON_NAME]" at bounding box center [920, 265] width 252 height 30
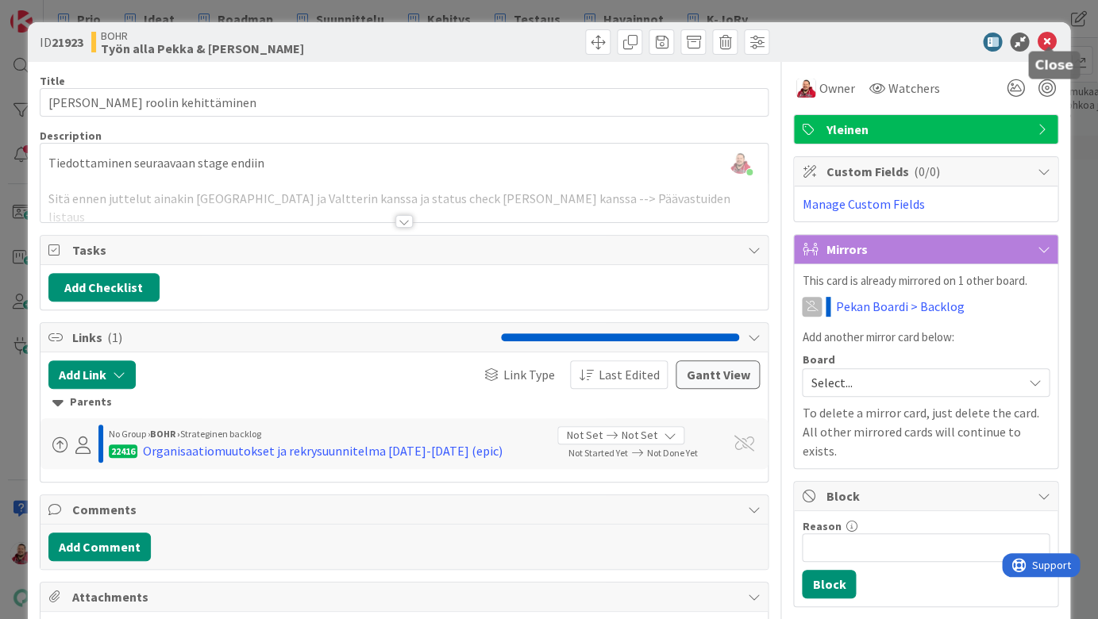
click at [1046, 38] on icon at bounding box center [1046, 42] width 19 height 19
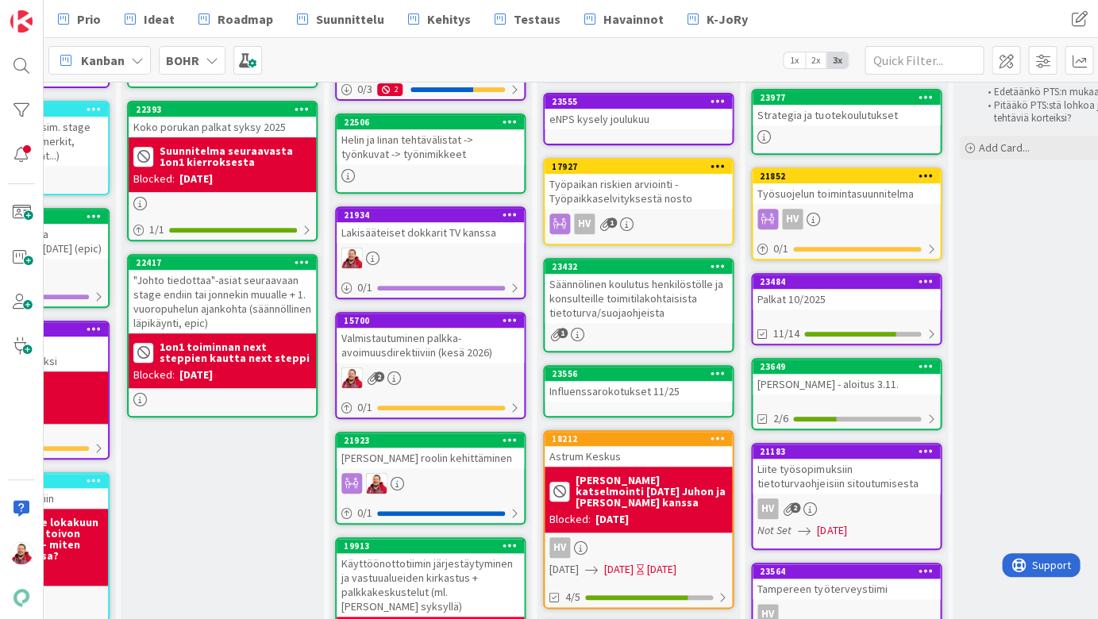
click at [454, 448] on div "[PERSON_NAME] roolin kehittäminen" at bounding box center [430, 458] width 187 height 21
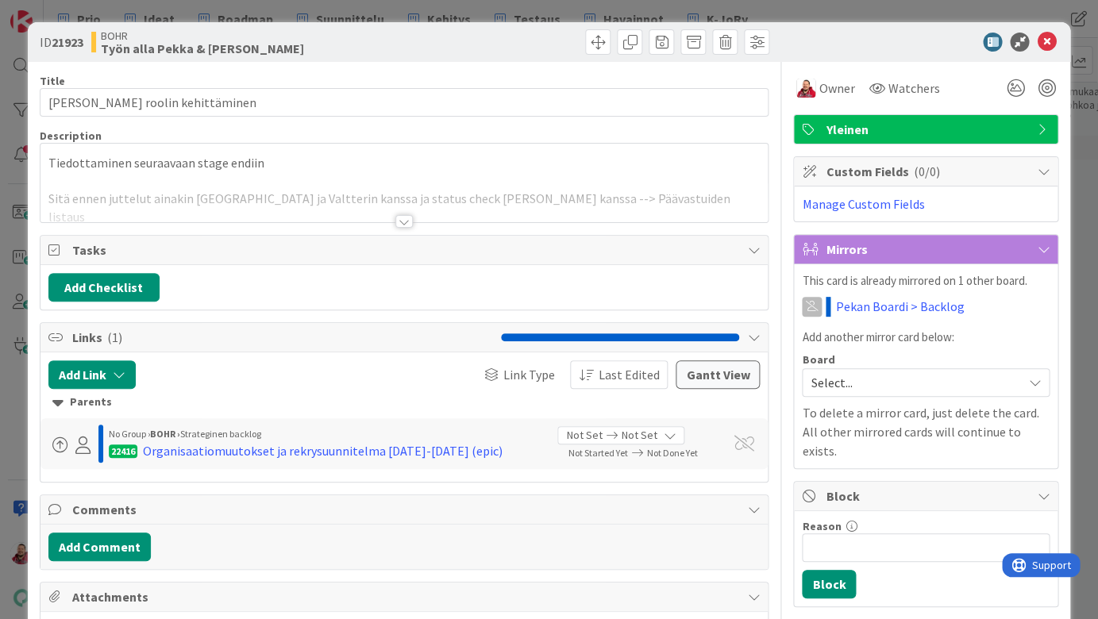
click at [400, 215] on div at bounding box center [403, 221] width 17 height 13
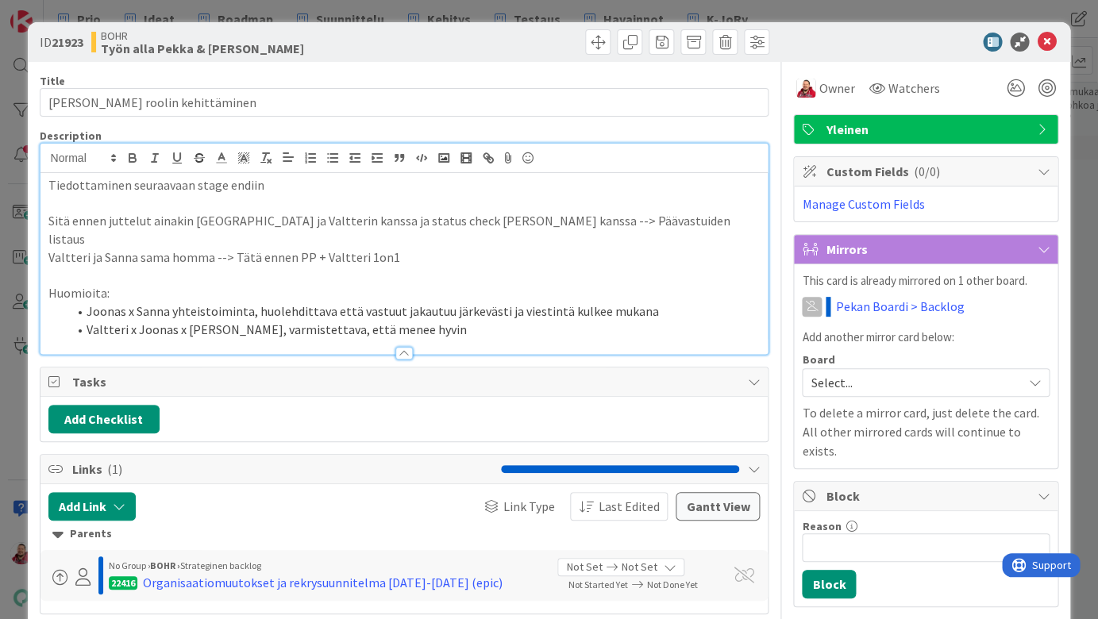
click at [334, 194] on p at bounding box center [404, 203] width 712 height 18
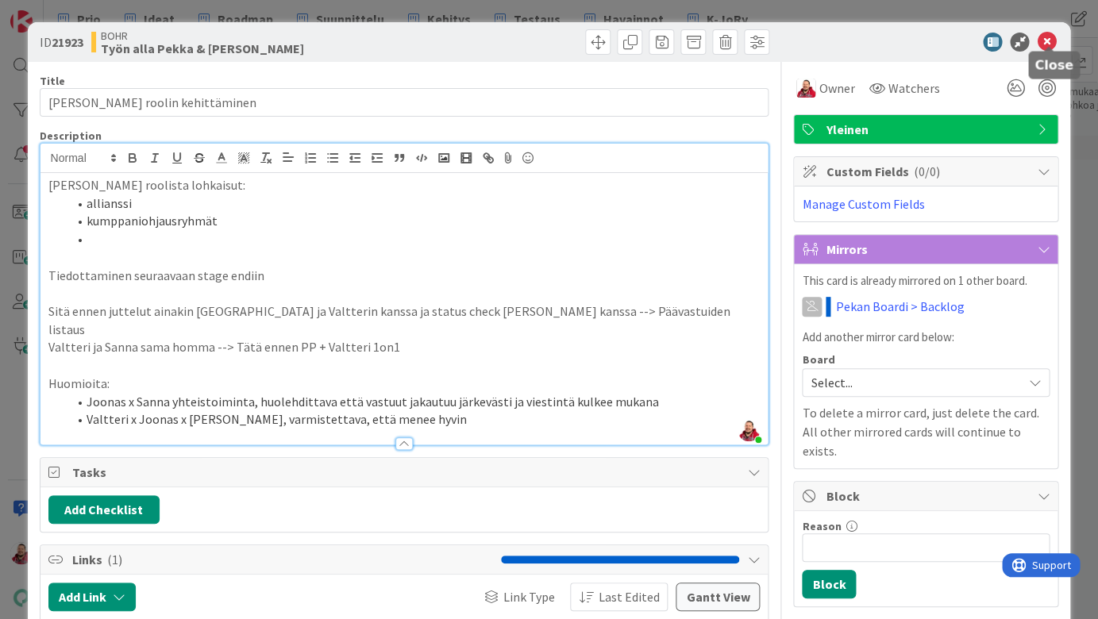
click at [1045, 38] on icon at bounding box center [1046, 42] width 19 height 19
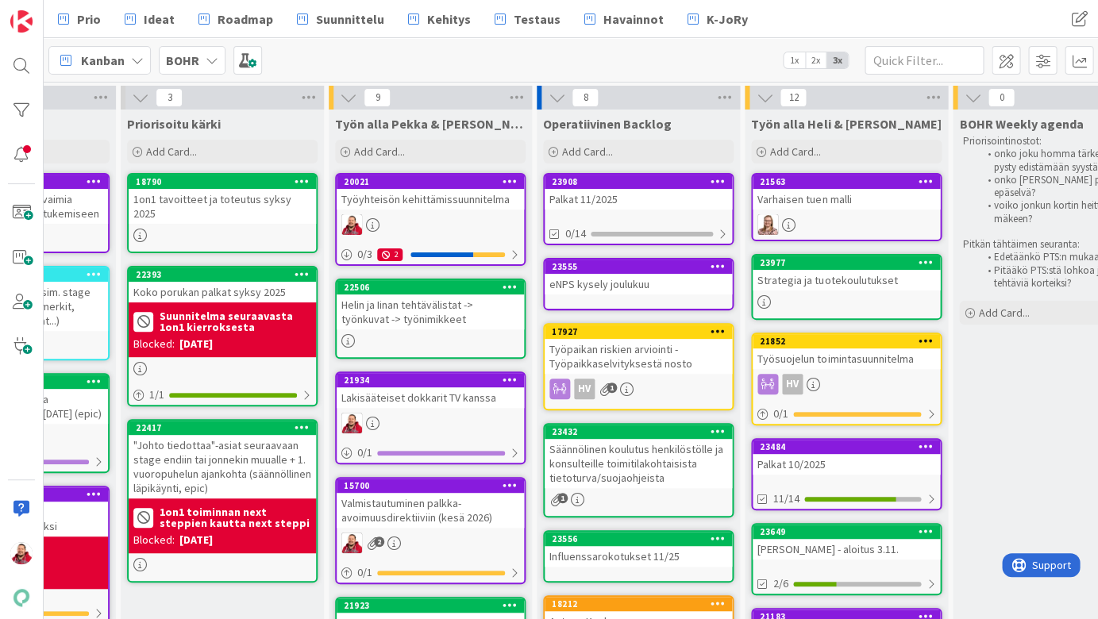
scroll to position [0, 137]
click at [411, 146] on div "Add Card..." at bounding box center [430, 152] width 190 height 24
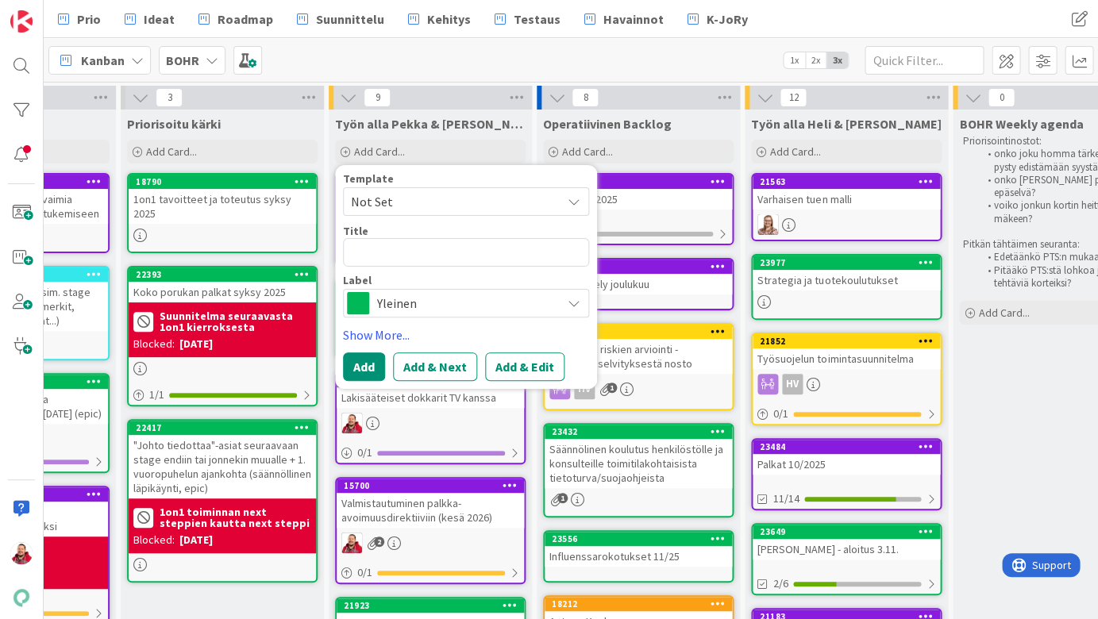
type textarea "x"
type textarea "J"
type textarea "x"
type textarea "Ju"
type textarea "x"
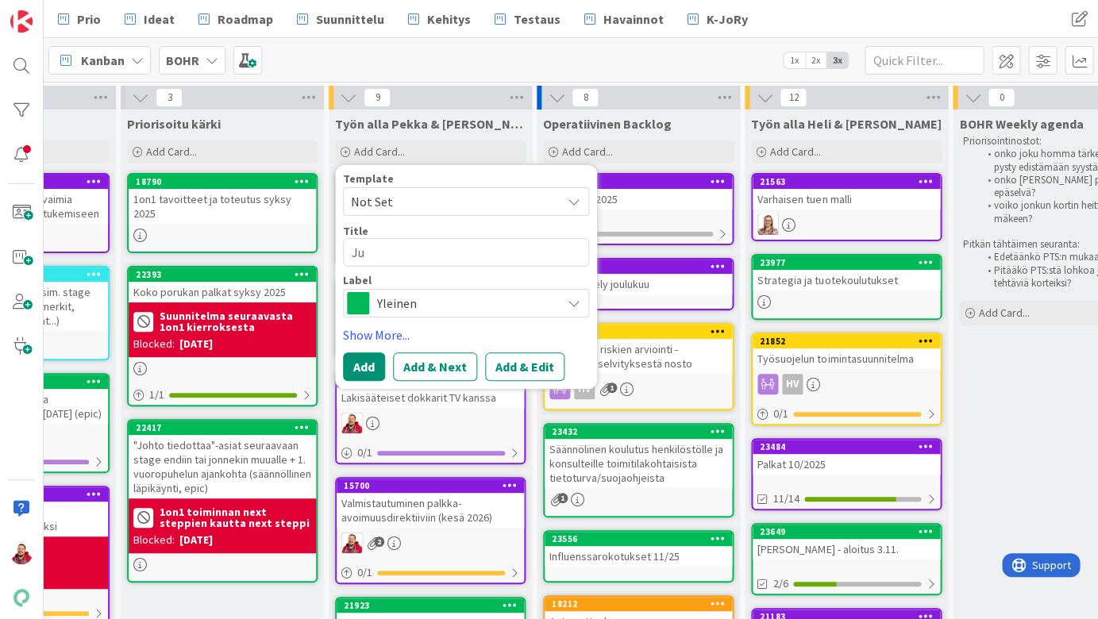
type textarea "Juh"
type textarea "x"
type textarea "[PERSON_NAME]"
type textarea "x"
type textarea "[PERSON_NAME]"
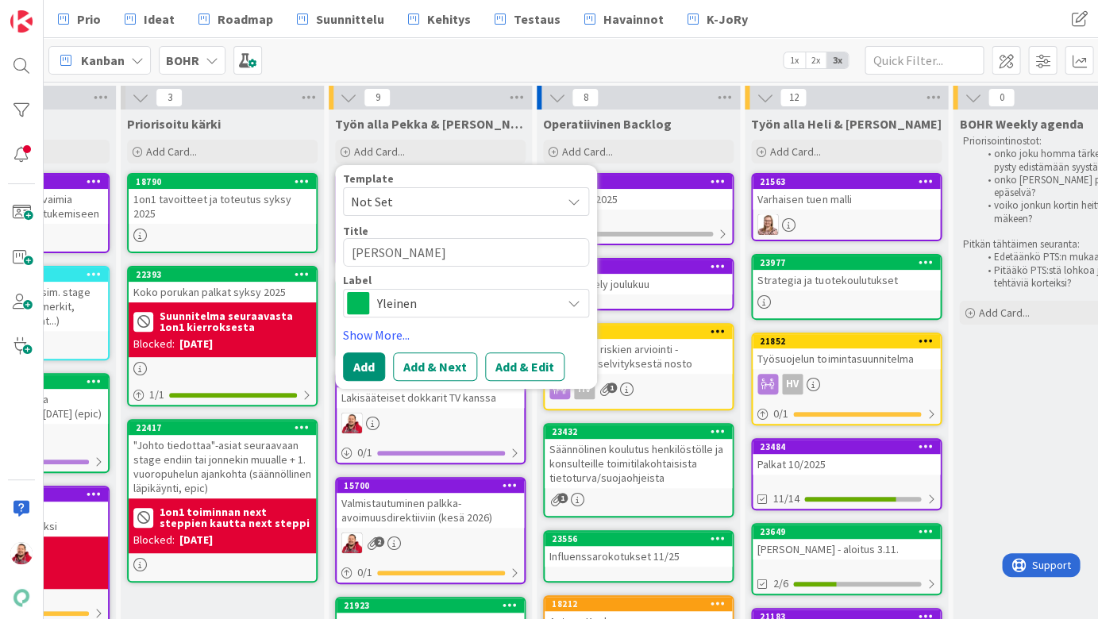
type textarea "x"
type textarea "[PERSON_NAME]"
type textarea "x"
type textarea "[PERSON_NAME]"
type textarea "x"
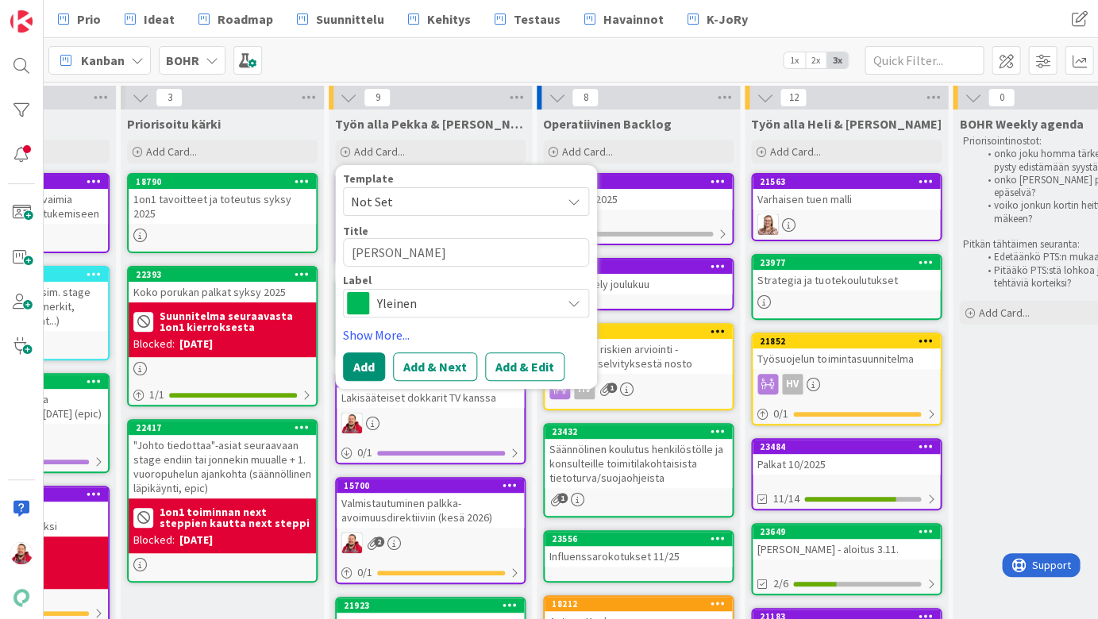
type textarea "[PERSON_NAME]"
type textarea "x"
type textarea "[PERSON_NAME]"
type textarea "x"
type textarea "[PERSON_NAME]"
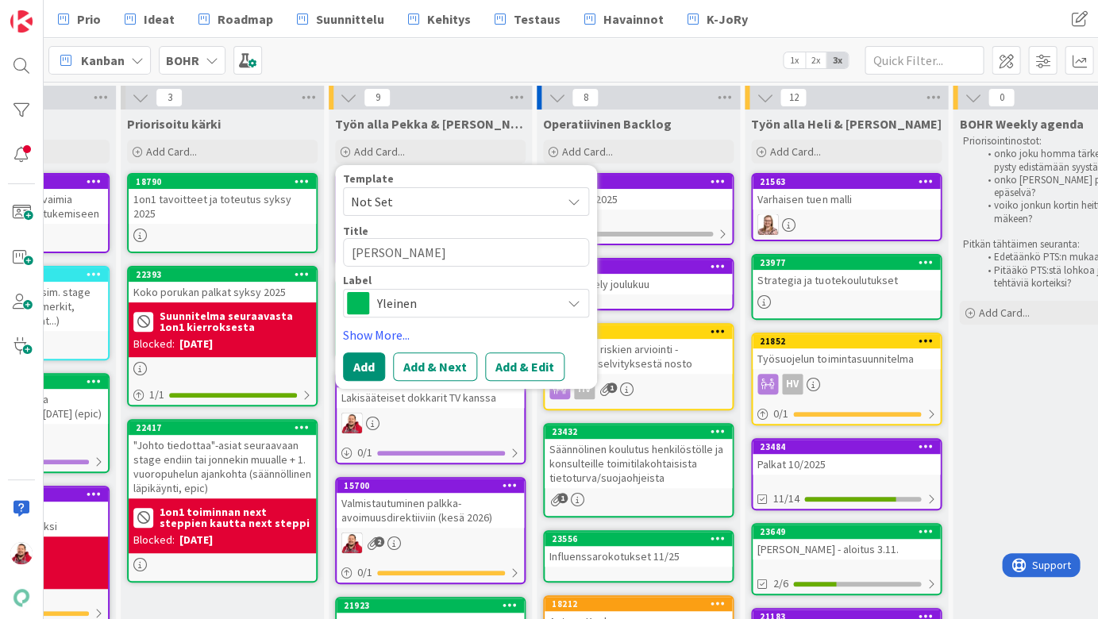
type textarea "x"
type textarea "[PERSON_NAME]"
type textarea "x"
type textarea "[PERSON_NAME] rooli"
type textarea "x"
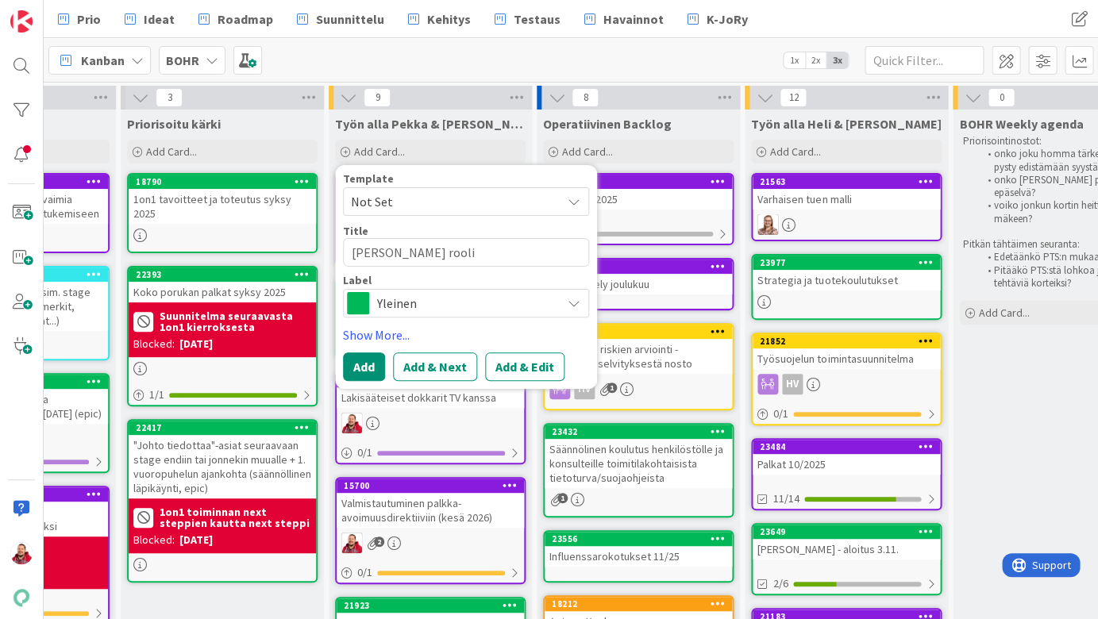
type textarea "[PERSON_NAME] roolin"
type textarea "x"
type textarea "[PERSON_NAME] rooli"
click at [495, 352] on button "Add & Edit" at bounding box center [524, 366] width 79 height 29
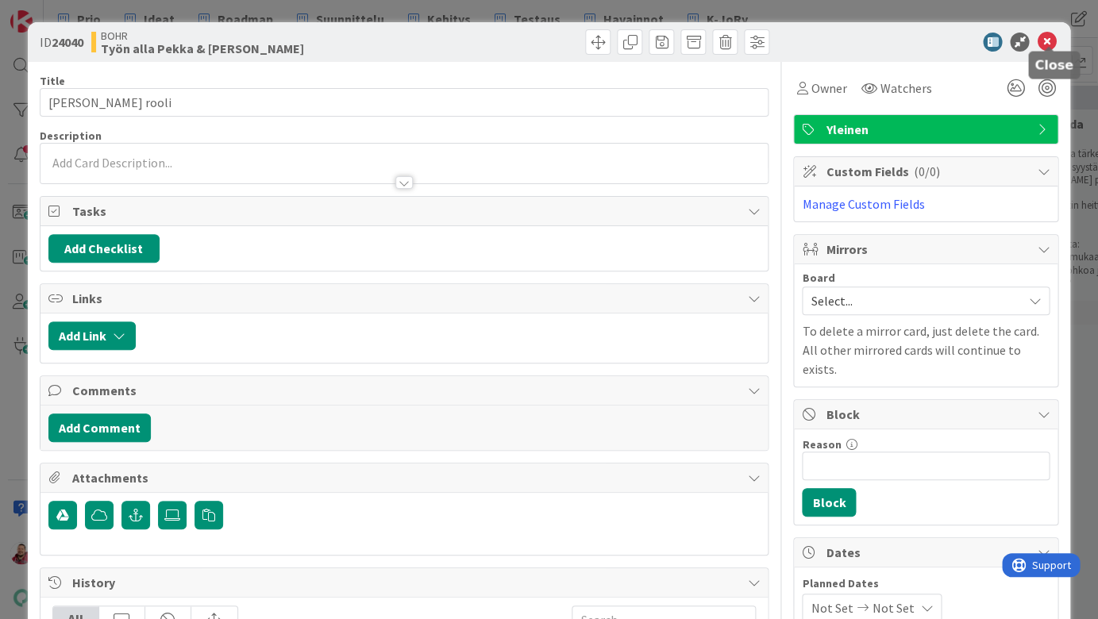
click at [1047, 37] on icon at bounding box center [1046, 42] width 19 height 19
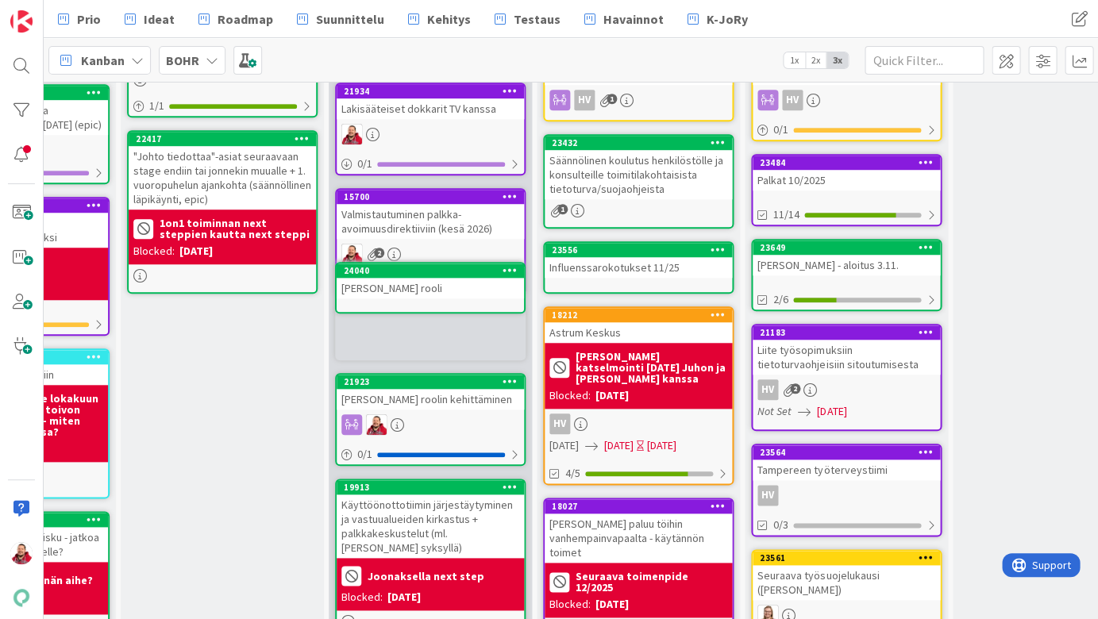
scroll to position [286, 137]
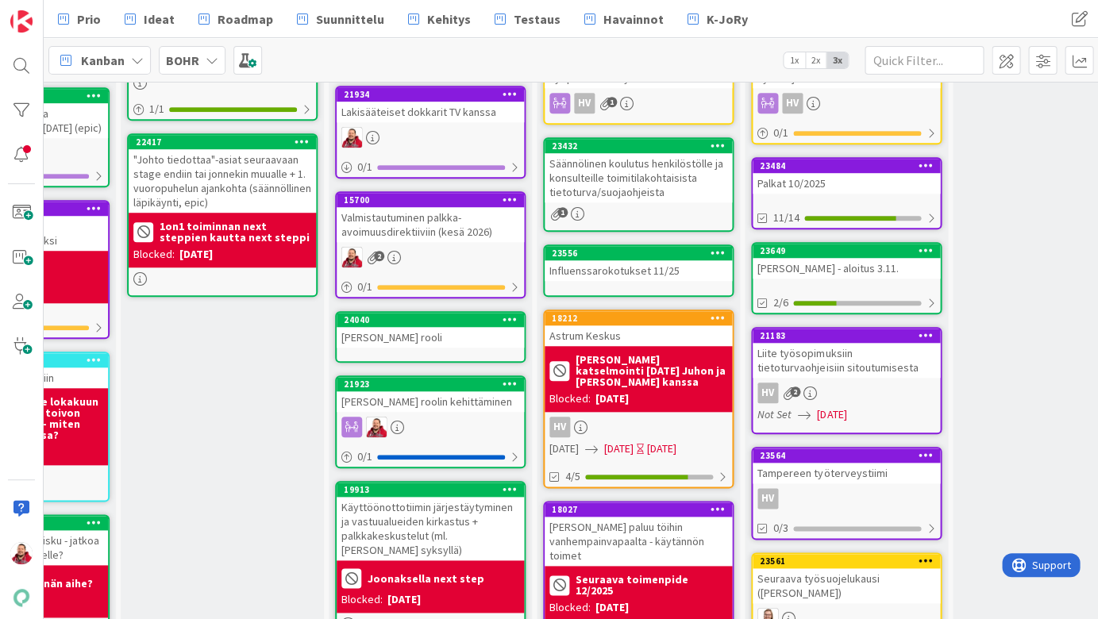
click at [444, 381] on div "21923 [PERSON_NAME] roolin kehittäminen 0 / 1" at bounding box center [430, 421] width 190 height 93
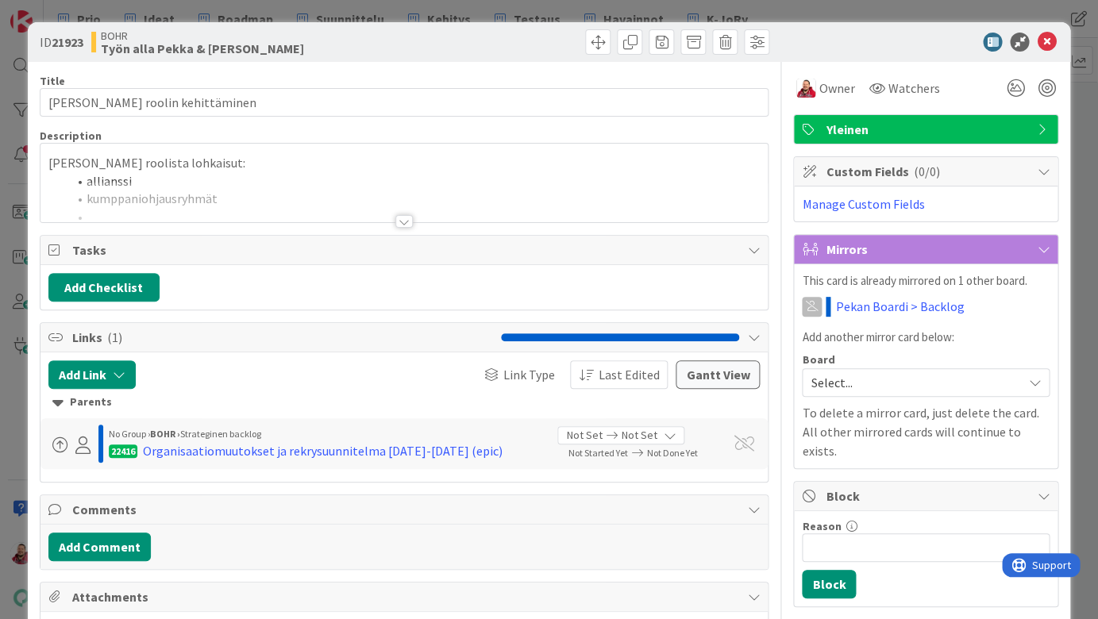
click at [258, 182] on div at bounding box center [404, 202] width 728 height 40
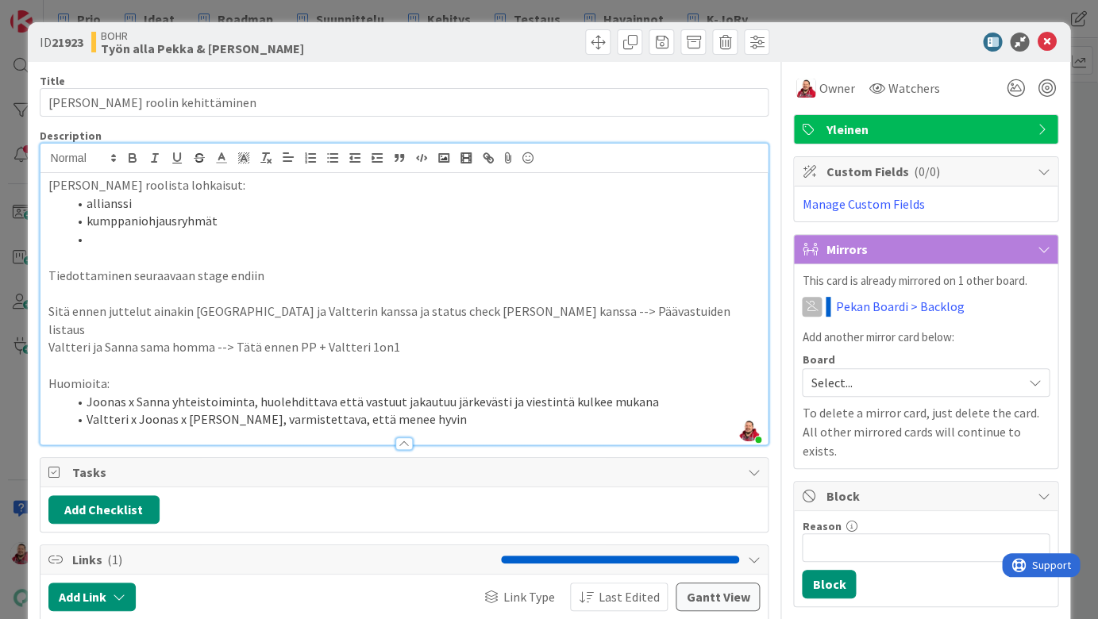
click at [150, 176] on p "[PERSON_NAME] roolista lohkaisut:" at bounding box center [404, 185] width 712 height 18
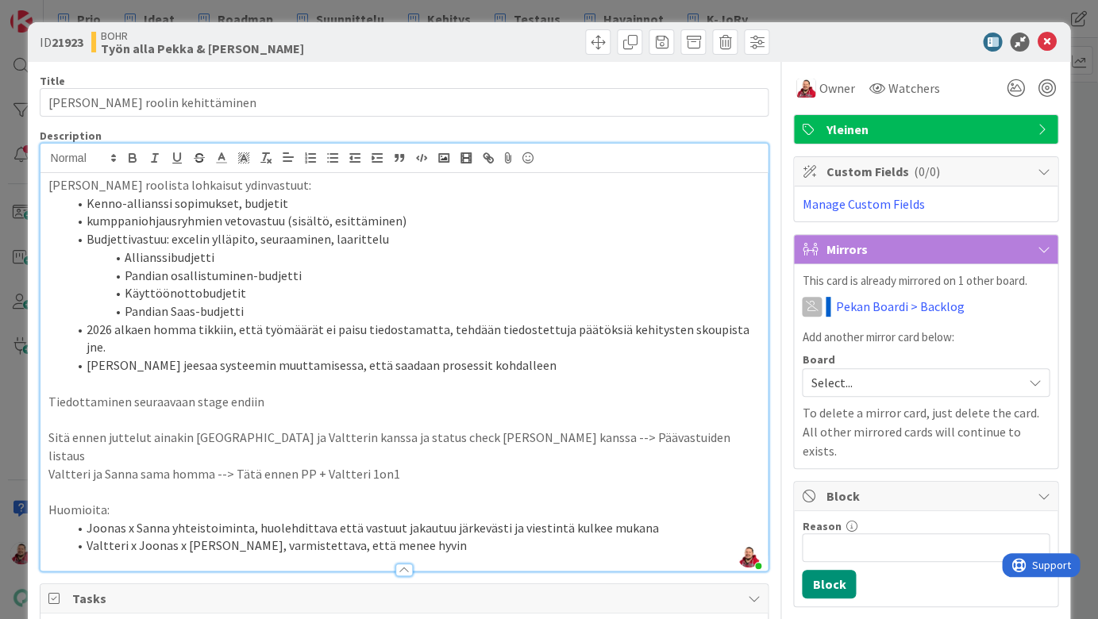
click at [864, 34] on div at bounding box center [917, 42] width 281 height 19
click at [1044, 37] on icon at bounding box center [1046, 42] width 19 height 19
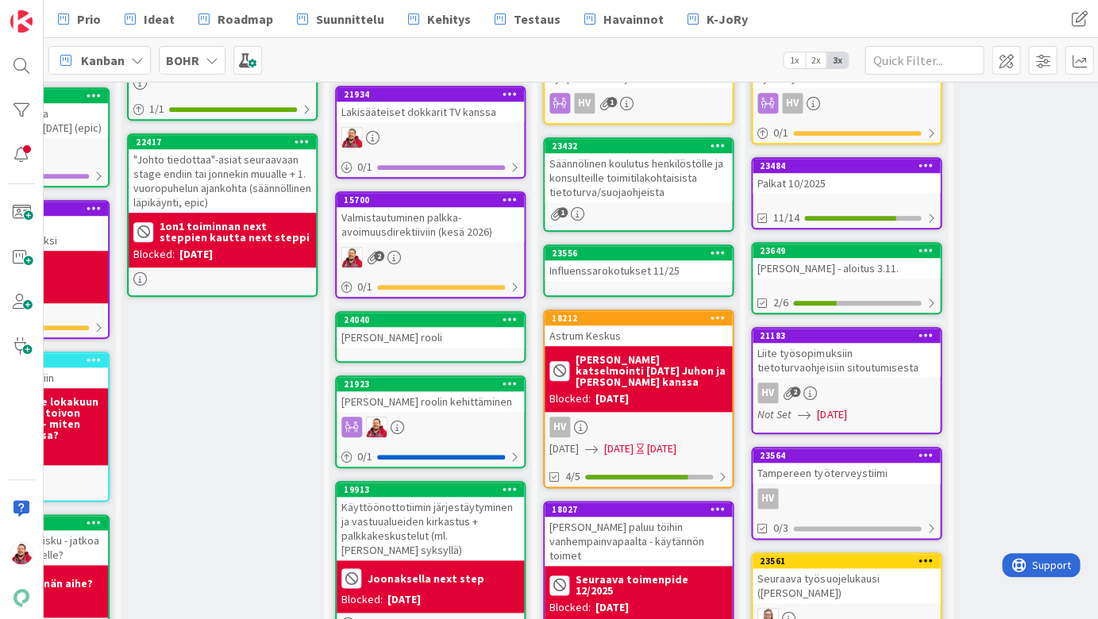
click at [448, 497] on div "Käyttöönottotiimin järjestäytyminen ja vastuualueiden kirkastus + palkkakeskust…" at bounding box center [430, 528] width 187 height 63
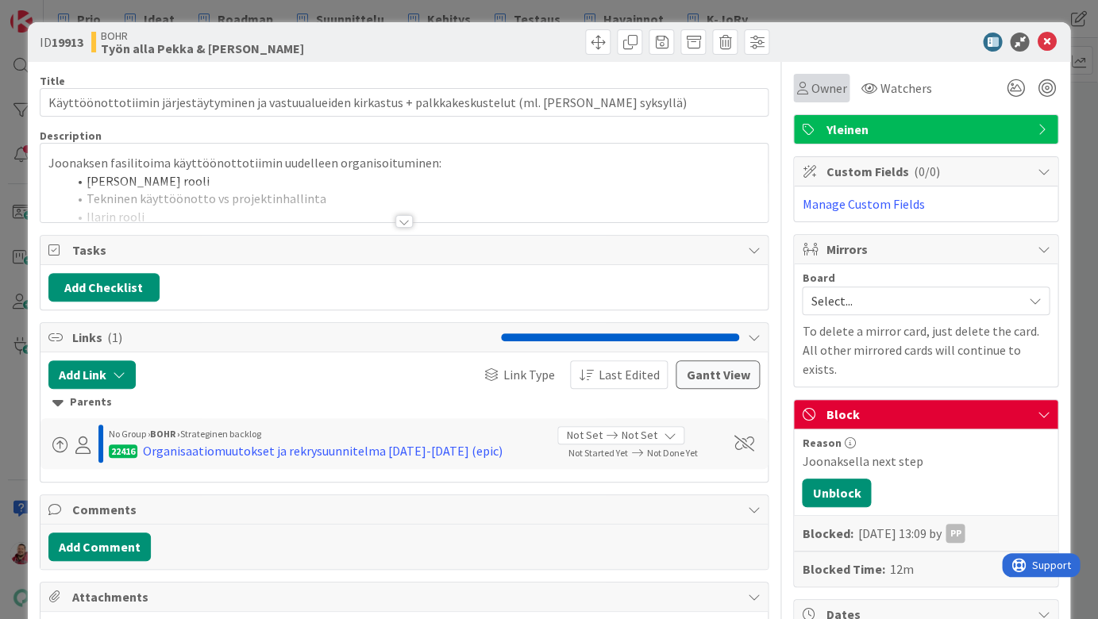
click at [811, 74] on div "Owner" at bounding box center [821, 88] width 56 height 29
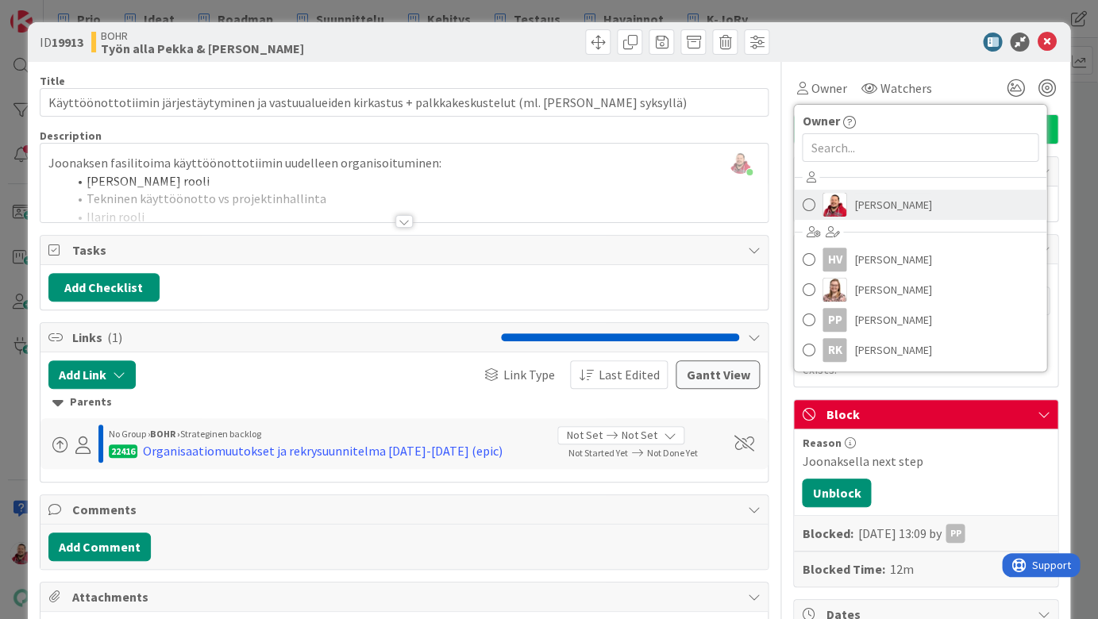
click at [844, 190] on link "[PERSON_NAME]" at bounding box center [920, 205] width 252 height 30
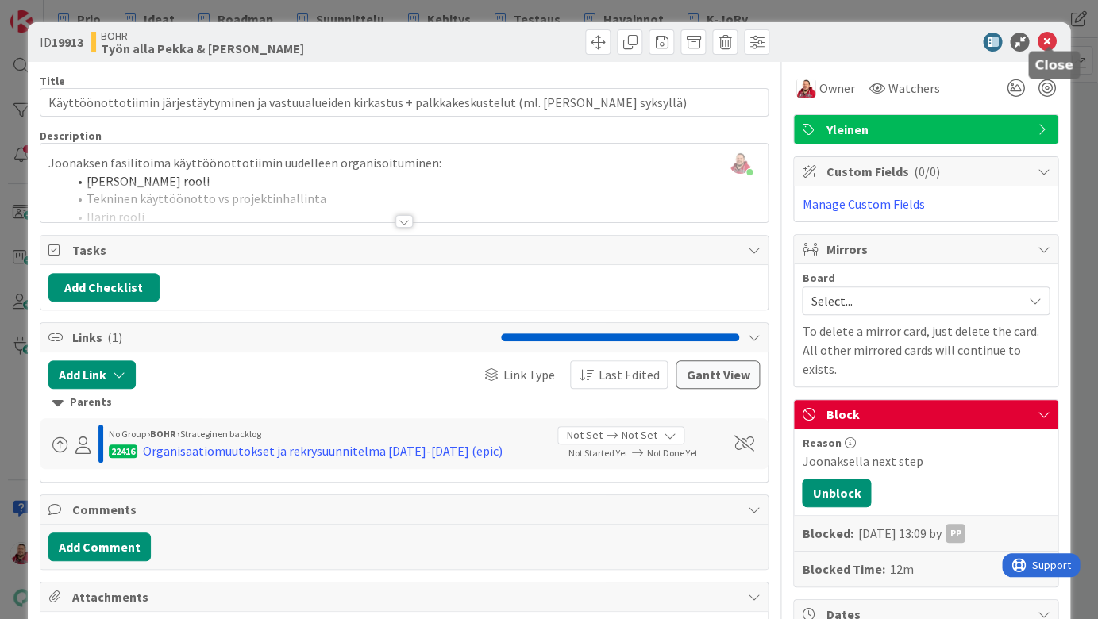
click at [1047, 33] on icon at bounding box center [1046, 42] width 19 height 19
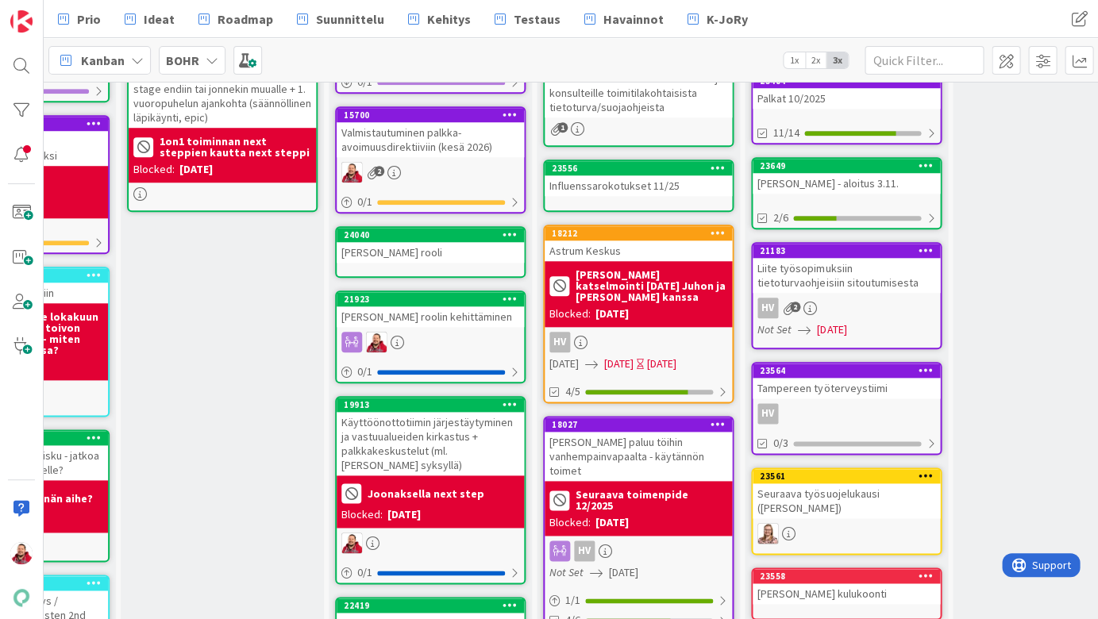
scroll to position [367, 137]
